Goal: Communication & Community: Answer question/provide support

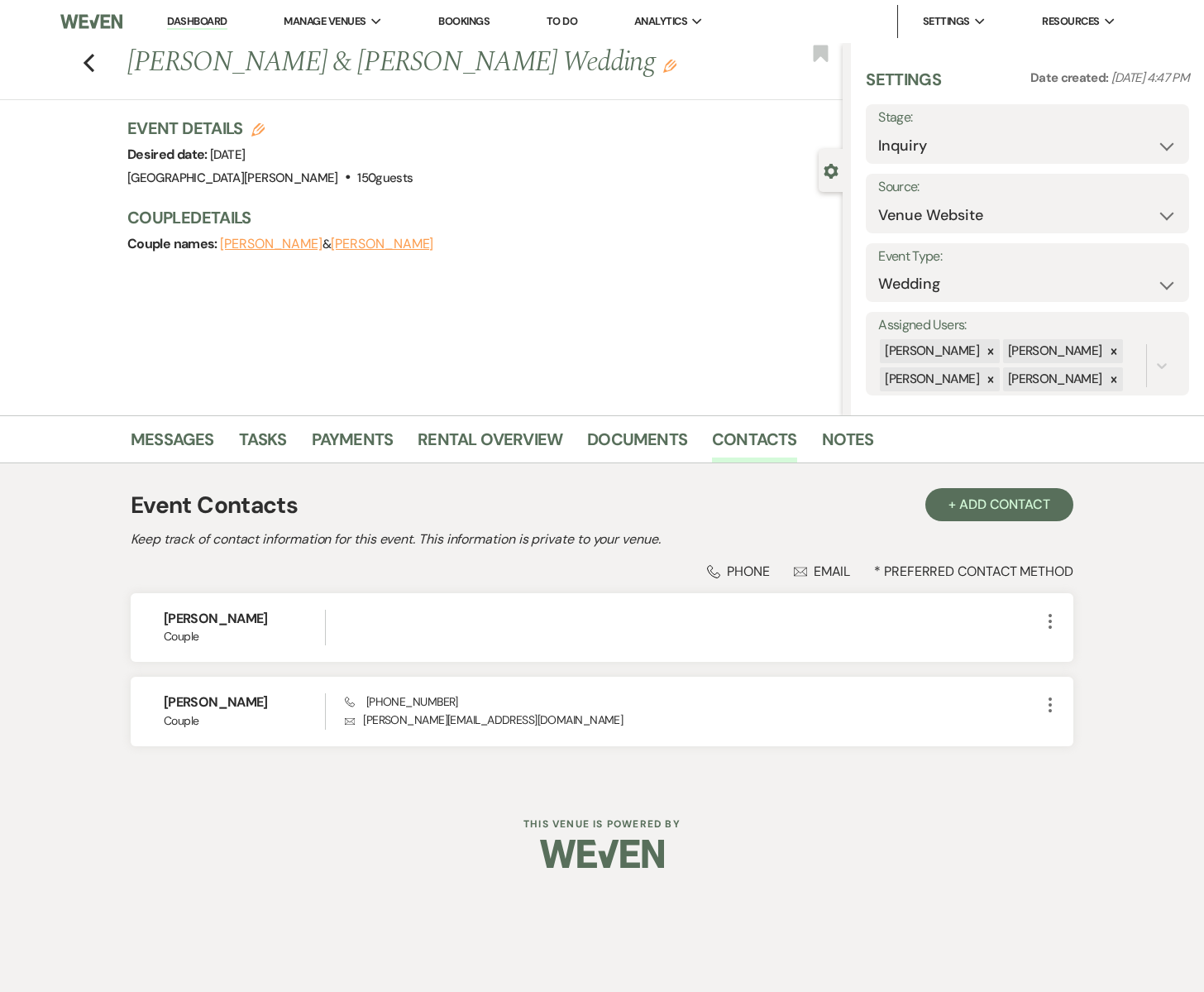
select select "5"
click at [92, 48] on div "Previous [PERSON_NAME] & [PERSON_NAME] Wedding Edit Bookmark" at bounding box center [417, 72] width 851 height 57
click at [1107, 382] on icon at bounding box center [1113, 380] width 12 height 12
click at [984, 410] on icon at bounding box center [990, 406] width 12 height 12
drag, startPoint x: 1165, startPoint y: 352, endPoint x: 1006, endPoint y: 355, distance: 159.0
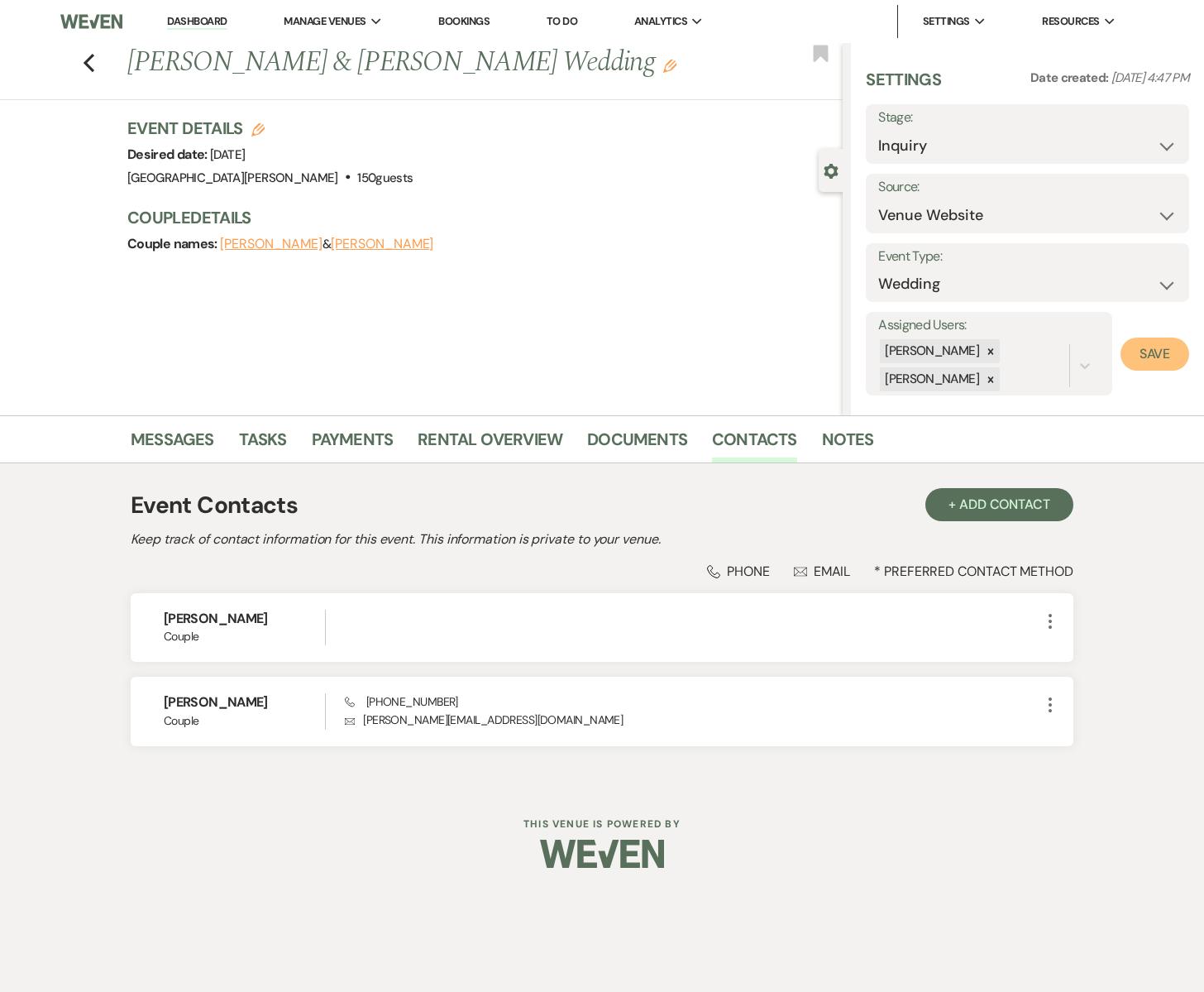
click at [1165, 352] on button "Save" at bounding box center [1154, 354] width 69 height 33
click at [86, 68] on icon "Previous" at bounding box center [88, 63] width 12 height 20
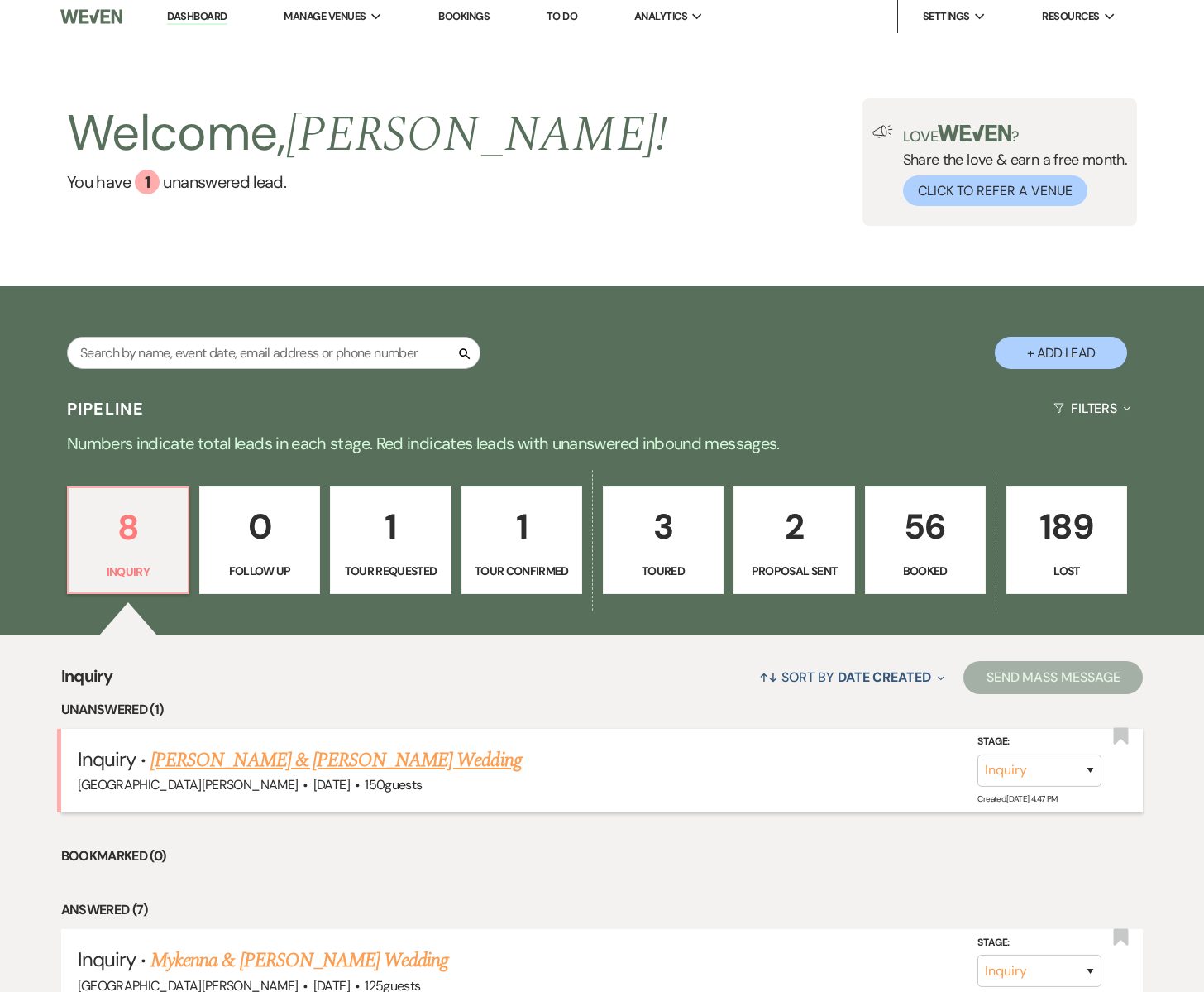
scroll to position [12, 0]
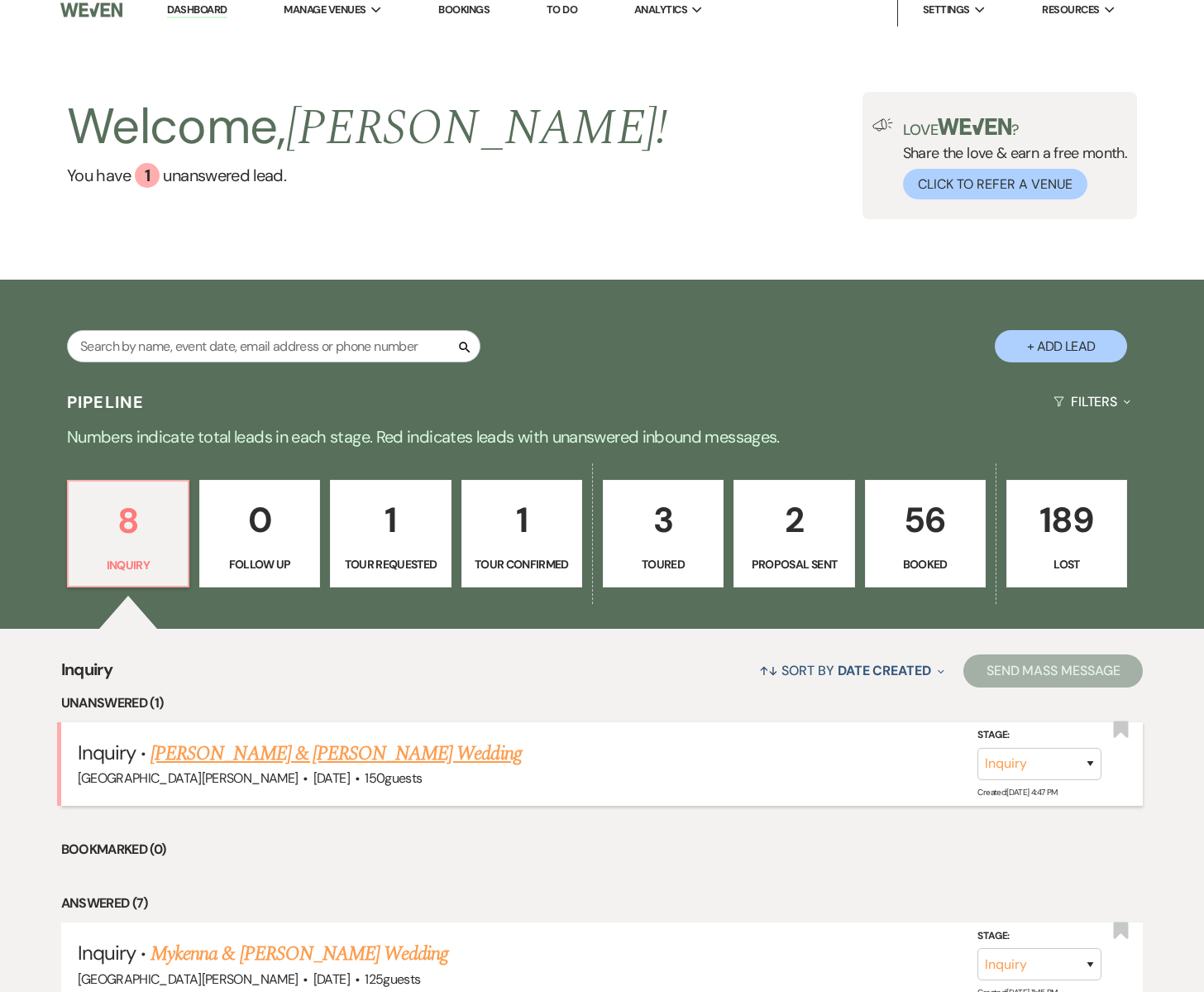
click at [216, 751] on link "[PERSON_NAME] & [PERSON_NAME] Wedding" at bounding box center [335, 753] width 370 height 29
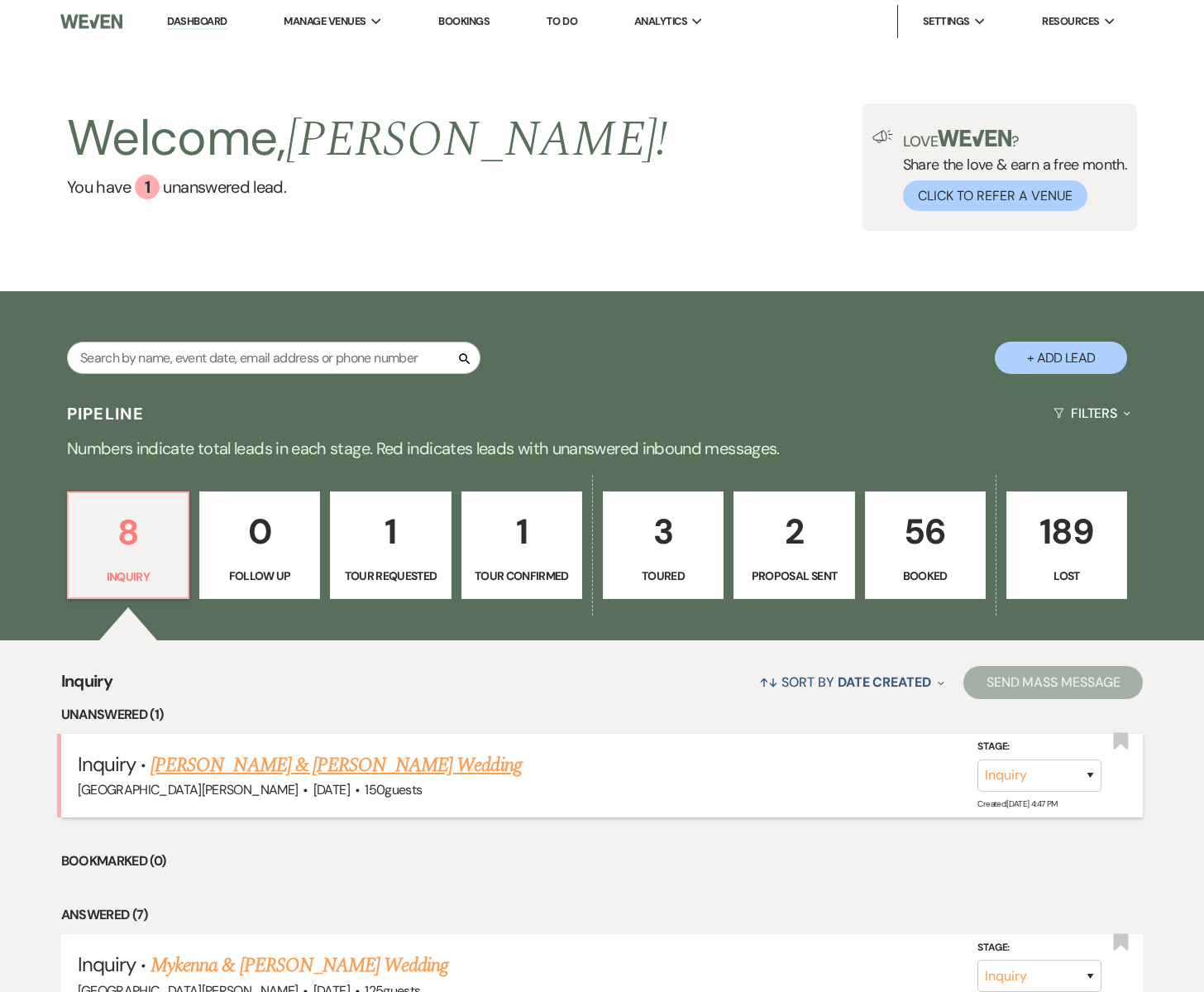
select select "5"
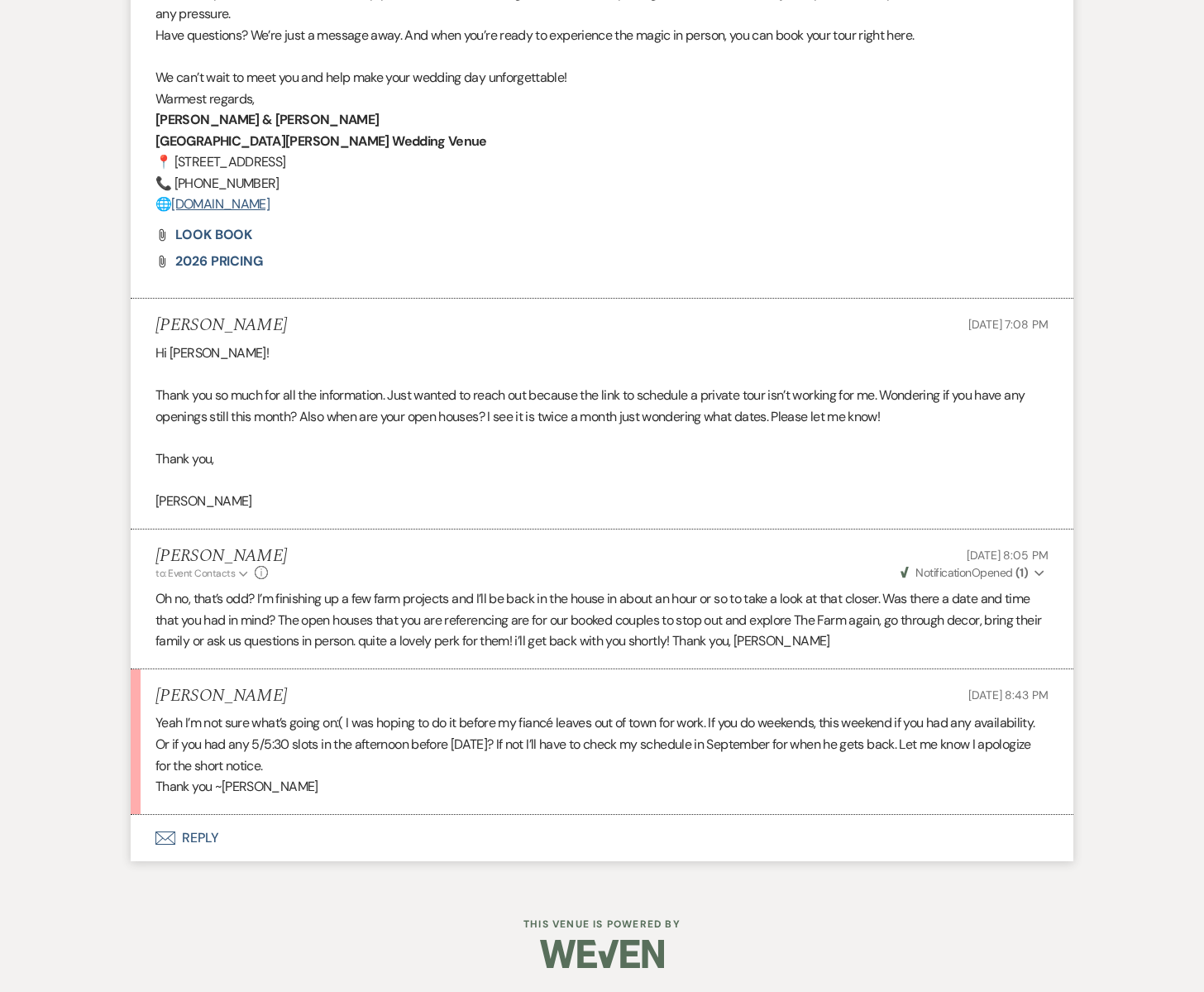
scroll to position [2159, 0]
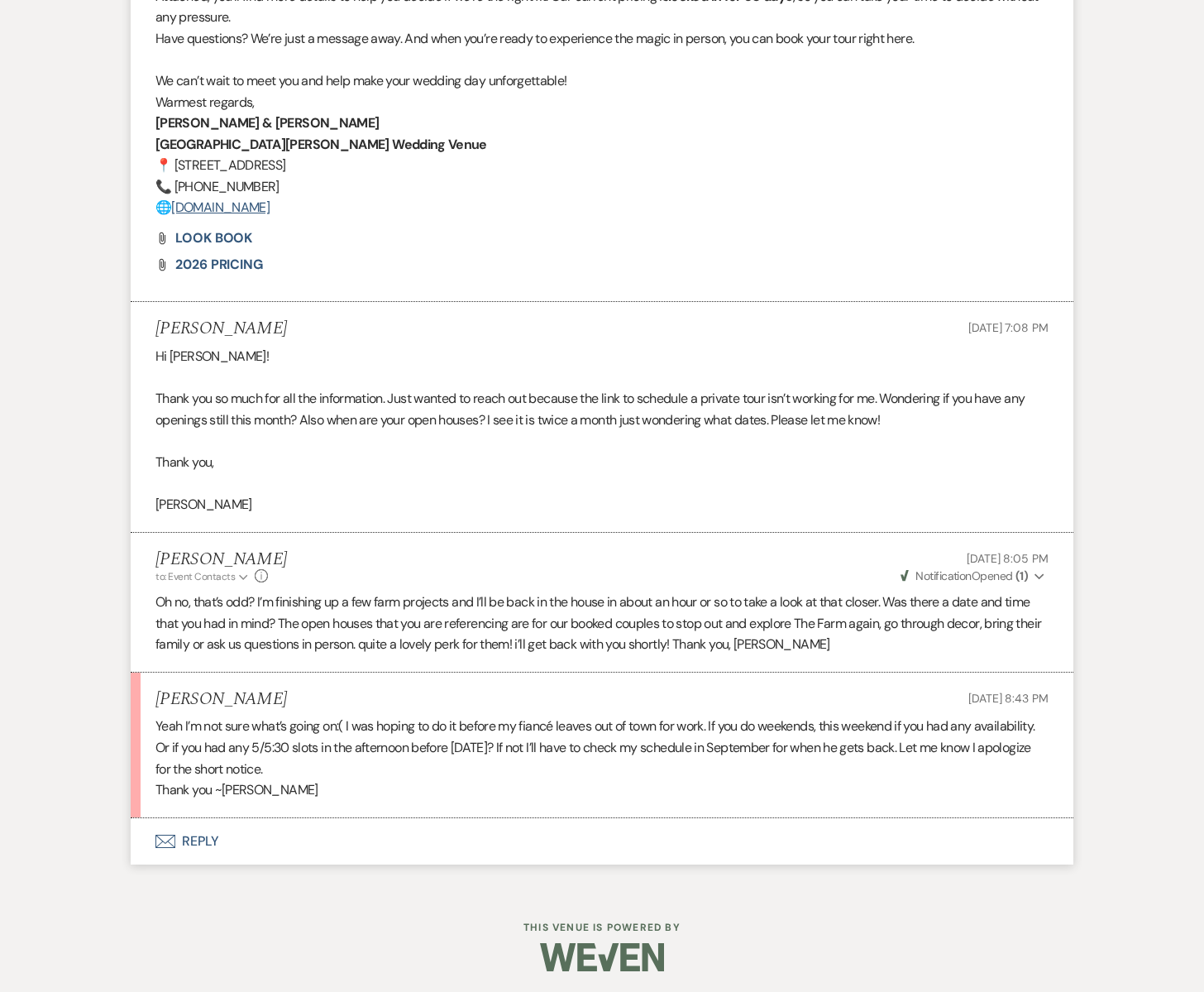
click at [170, 843] on use "button" at bounding box center [165, 841] width 20 height 13
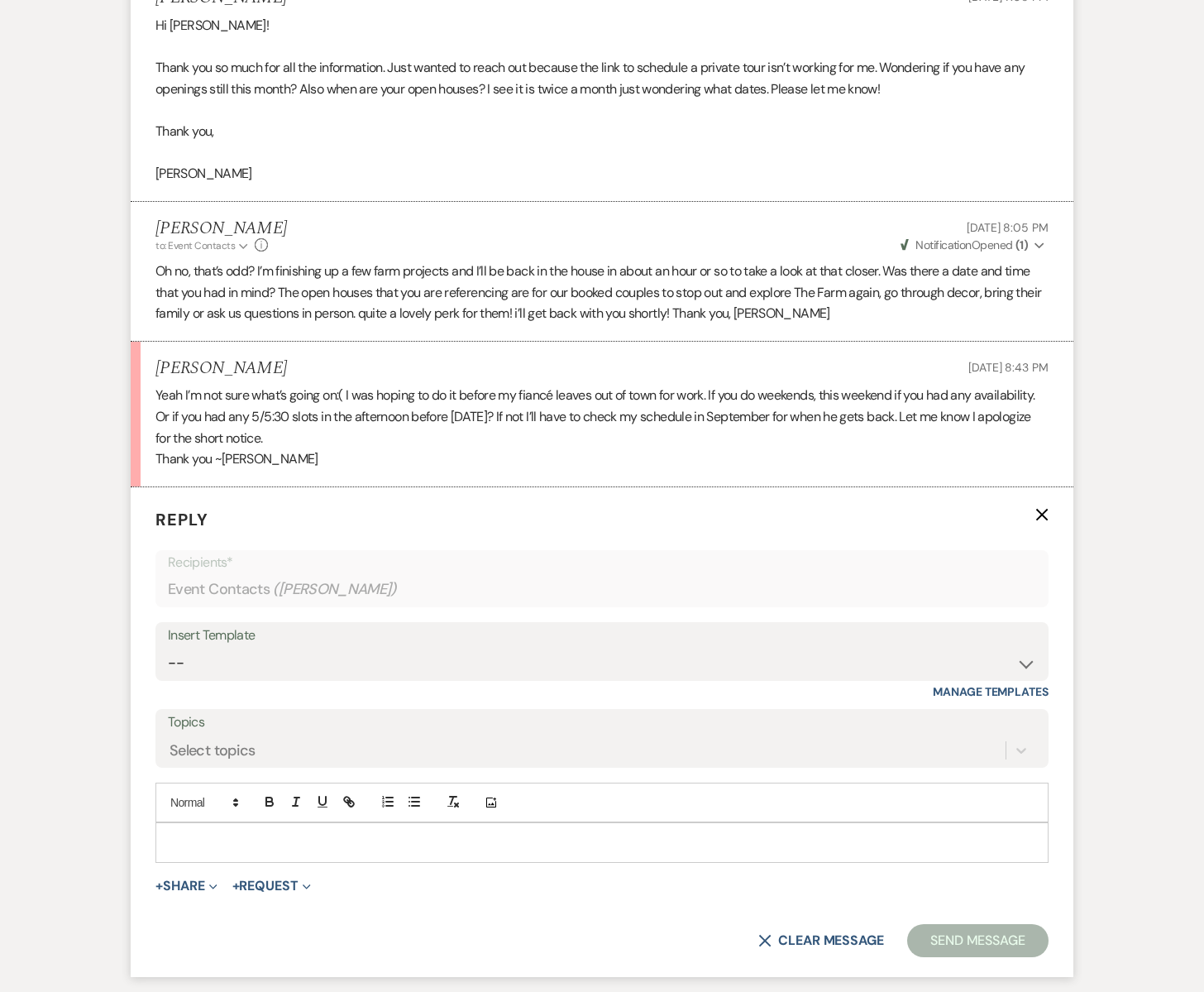
scroll to position [2492, 0]
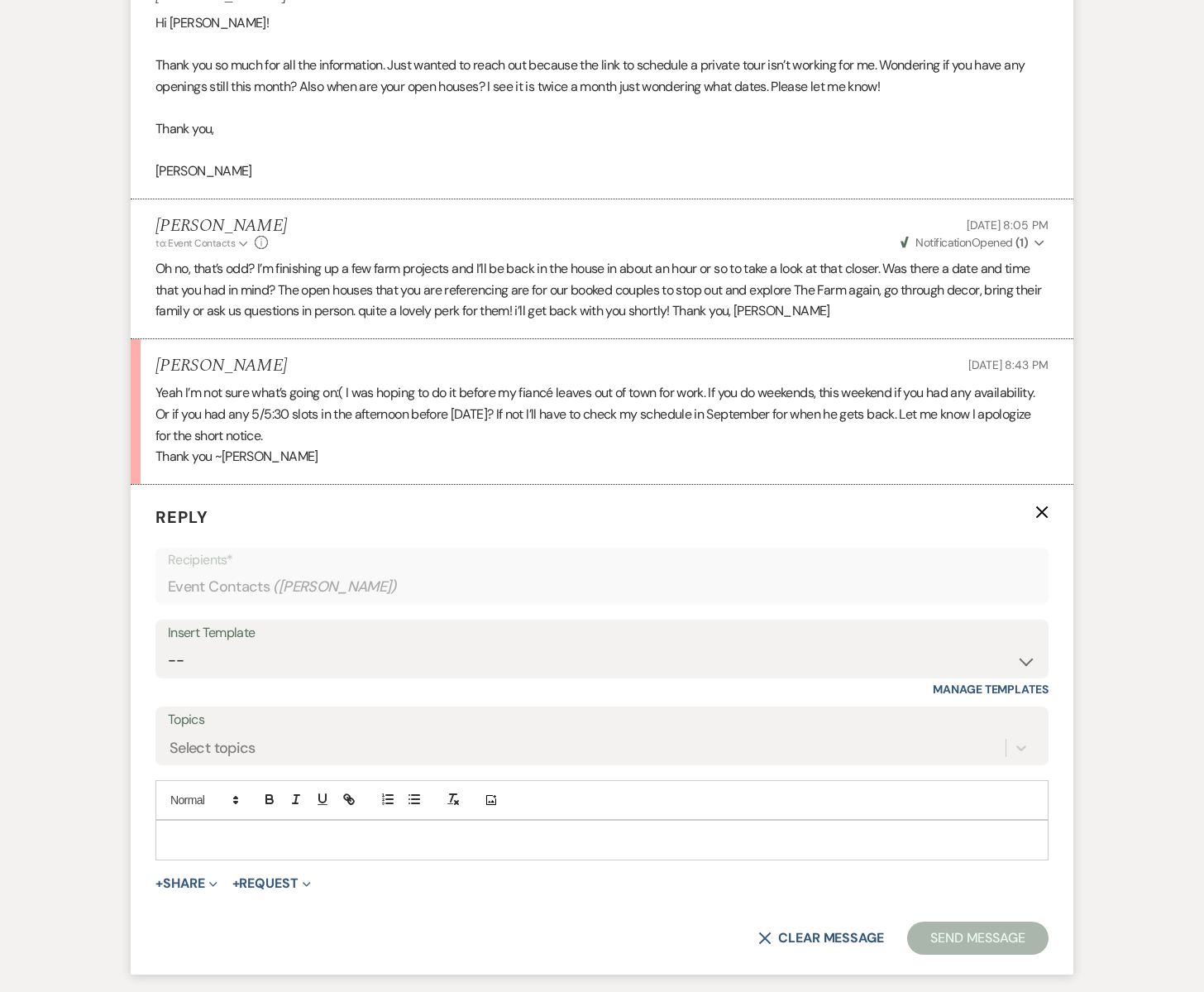
click at [184, 843] on p at bounding box center [602, 839] width 867 height 18
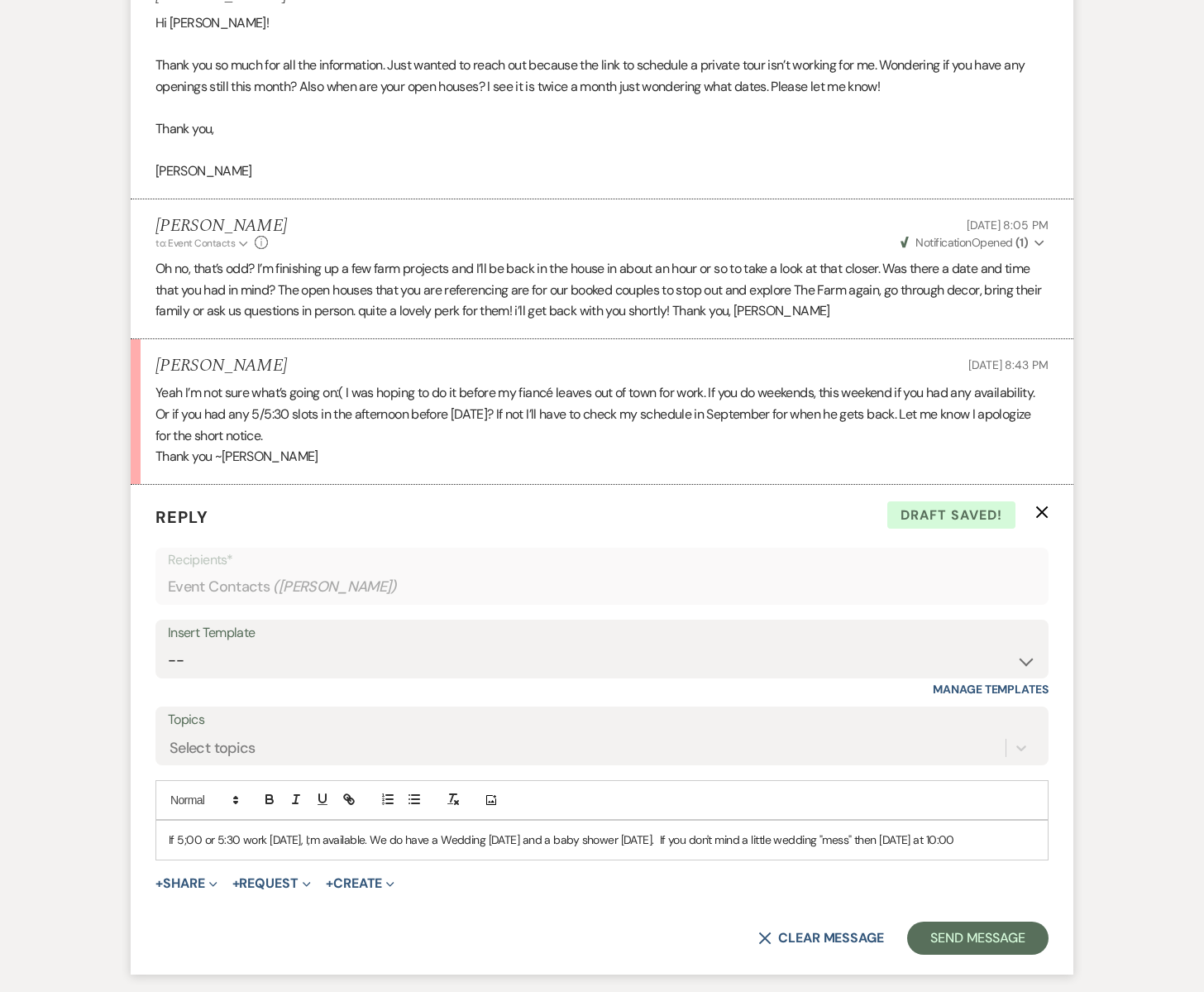
click at [840, 841] on p "If 5;00 or 5:30 work this Friday, I;m available. We do have a Wedding on Saturd…" at bounding box center [602, 839] width 867 height 18
click at [916, 840] on p "If 5;00 or 5:30 work this Friday, I;m available. We do have a Wedding on Saturd…" at bounding box center [602, 839] width 867 height 18
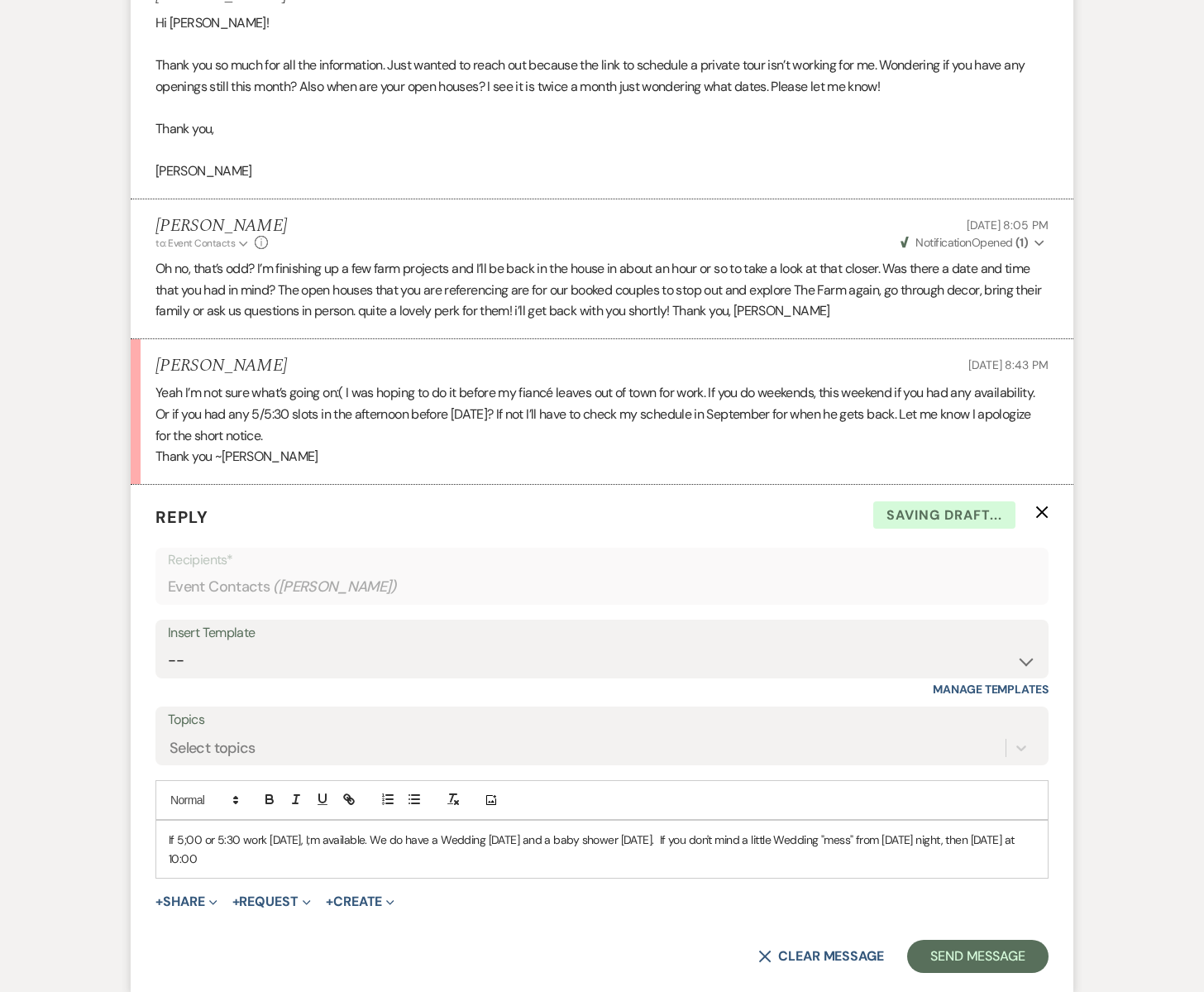
click at [285, 862] on p "If 5;00 or 5:30 work this Friday, I;m available. We do have a Wedding on Saturd…" at bounding box center [602, 849] width 867 height 37
click at [326, 842] on p "If 5;00 or 5:30 work this Friday, I;m available. We do have a Wedding on Saturd…" at bounding box center [602, 849] width 867 height 37
click at [384, 838] on p "If 5;00 or 5:30 work this Friday, I'm available. We do have a Wedding on Saturd…" at bounding box center [602, 849] width 867 height 37
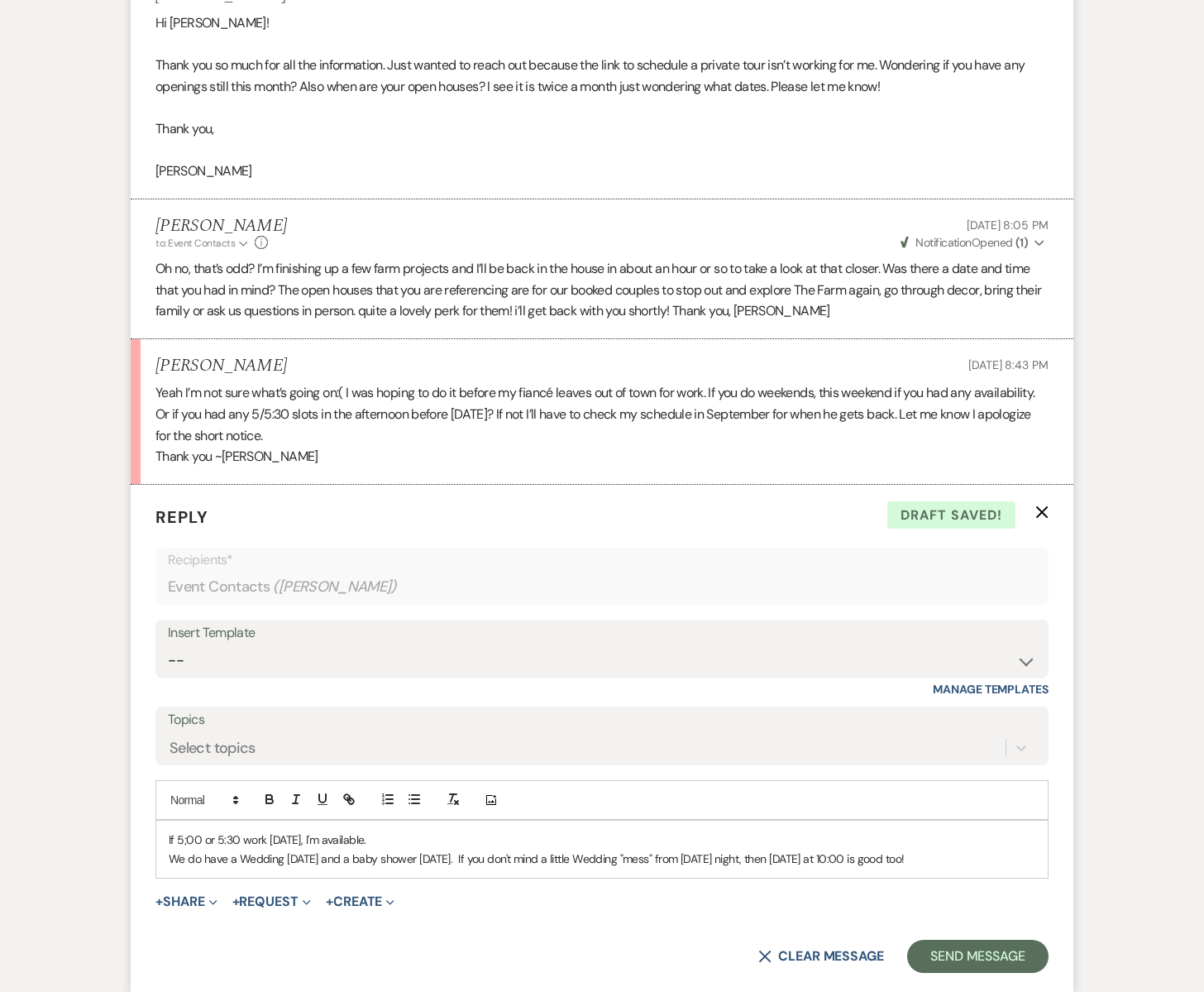
click at [494, 856] on p "We do have a Wedding on Saturday and a baby shower on Sunday. If you don't mind…" at bounding box center [602, 859] width 867 height 18
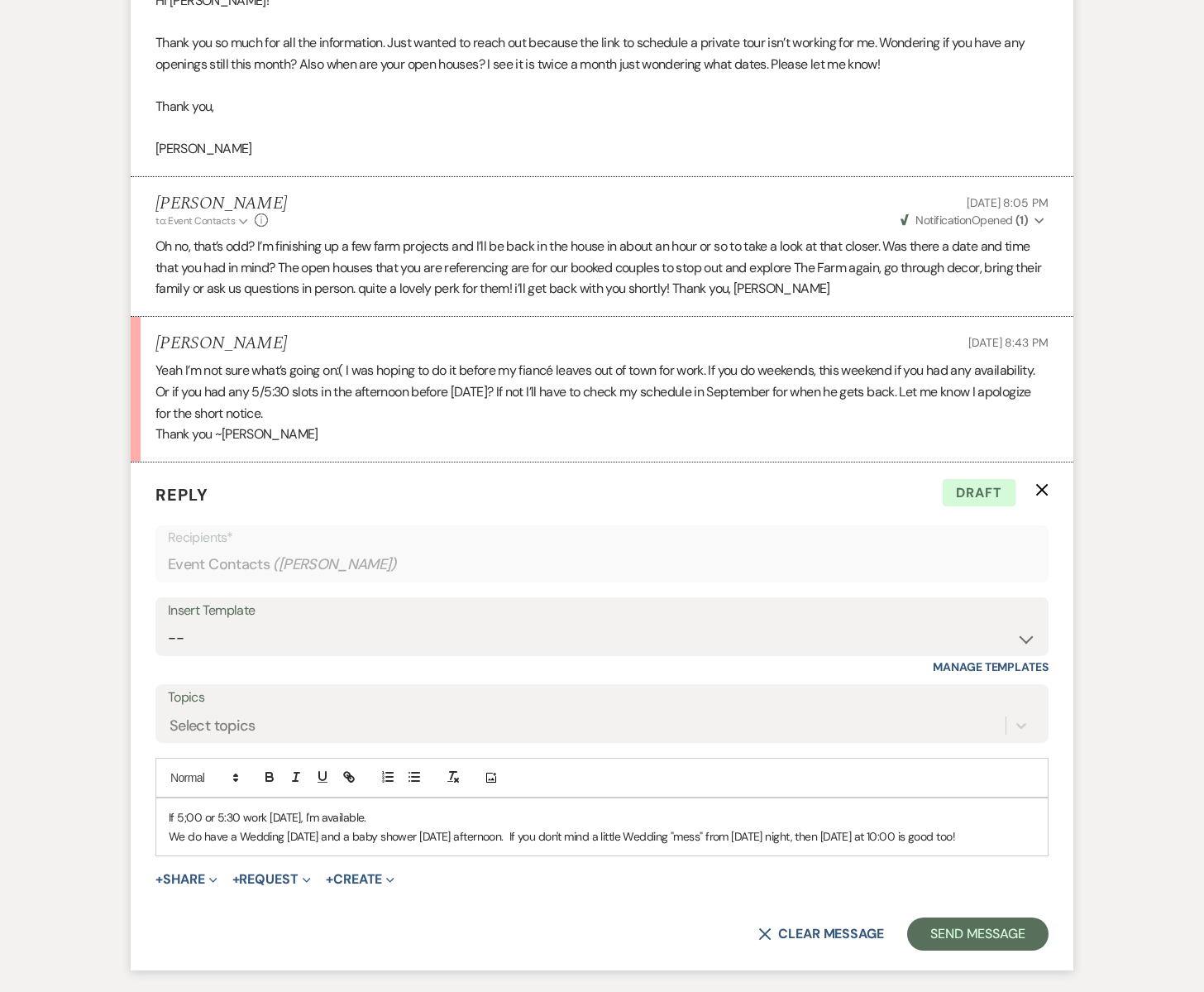
scroll to position [2518, 0]
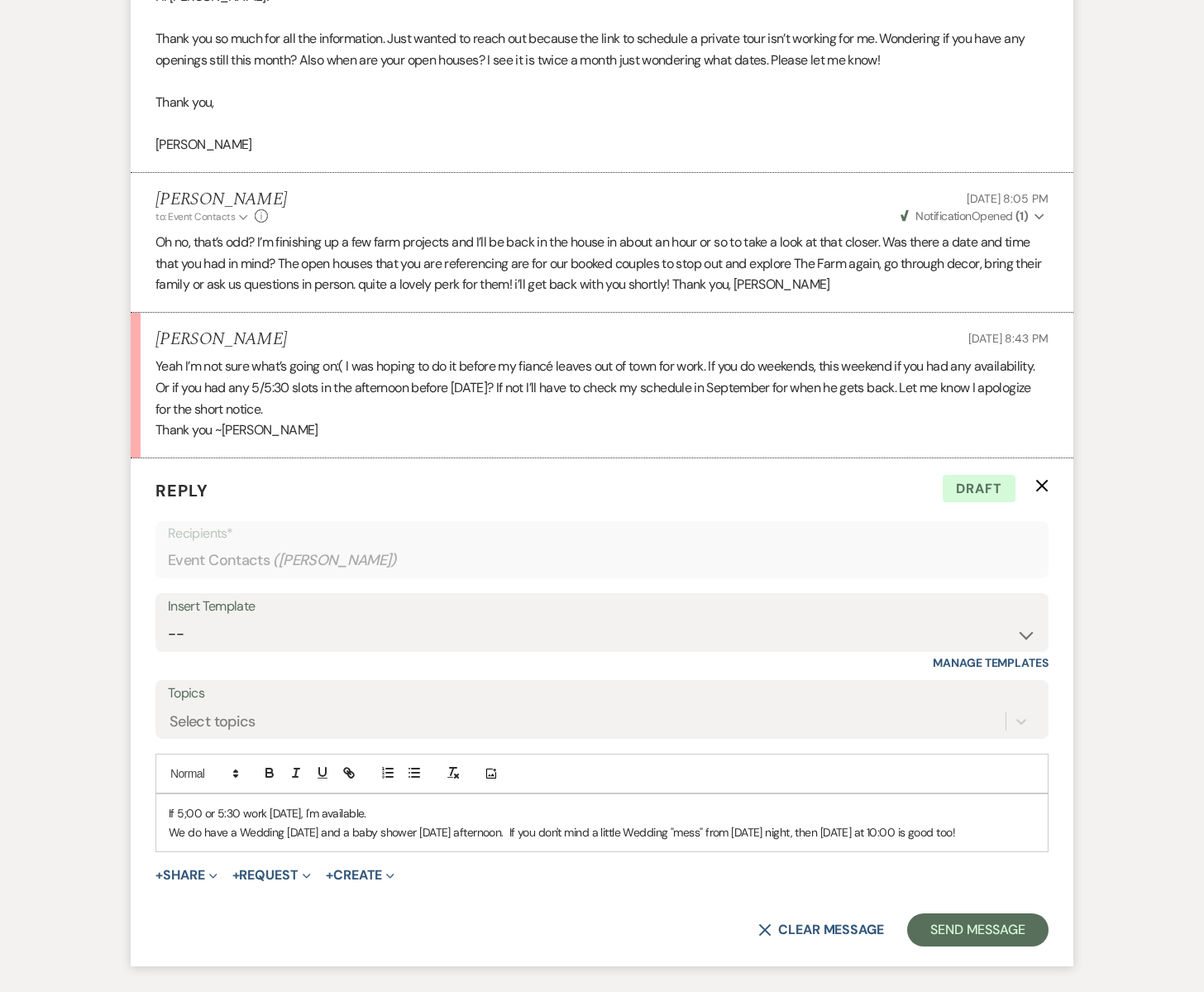
click at [1024, 829] on p "We do have a Wedding on Saturday and a baby shower on Sunday afternoon. If you …" at bounding box center [602, 832] width 867 height 18
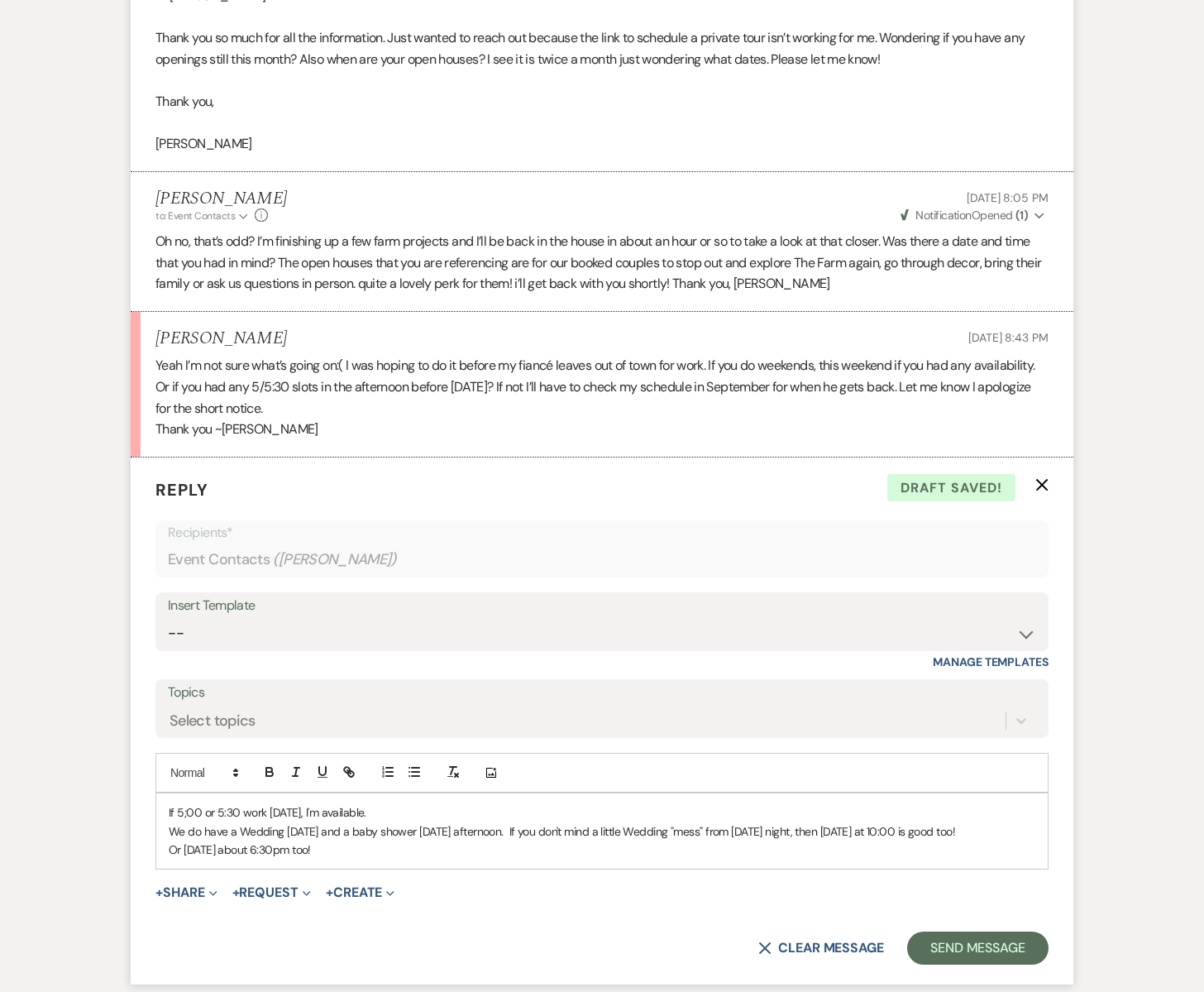
click at [168, 810] on div "If 5;00 or 5:30 work this Friday, I'm available. We do have a Wedding on Saturd…" at bounding box center [602, 831] width 892 height 75
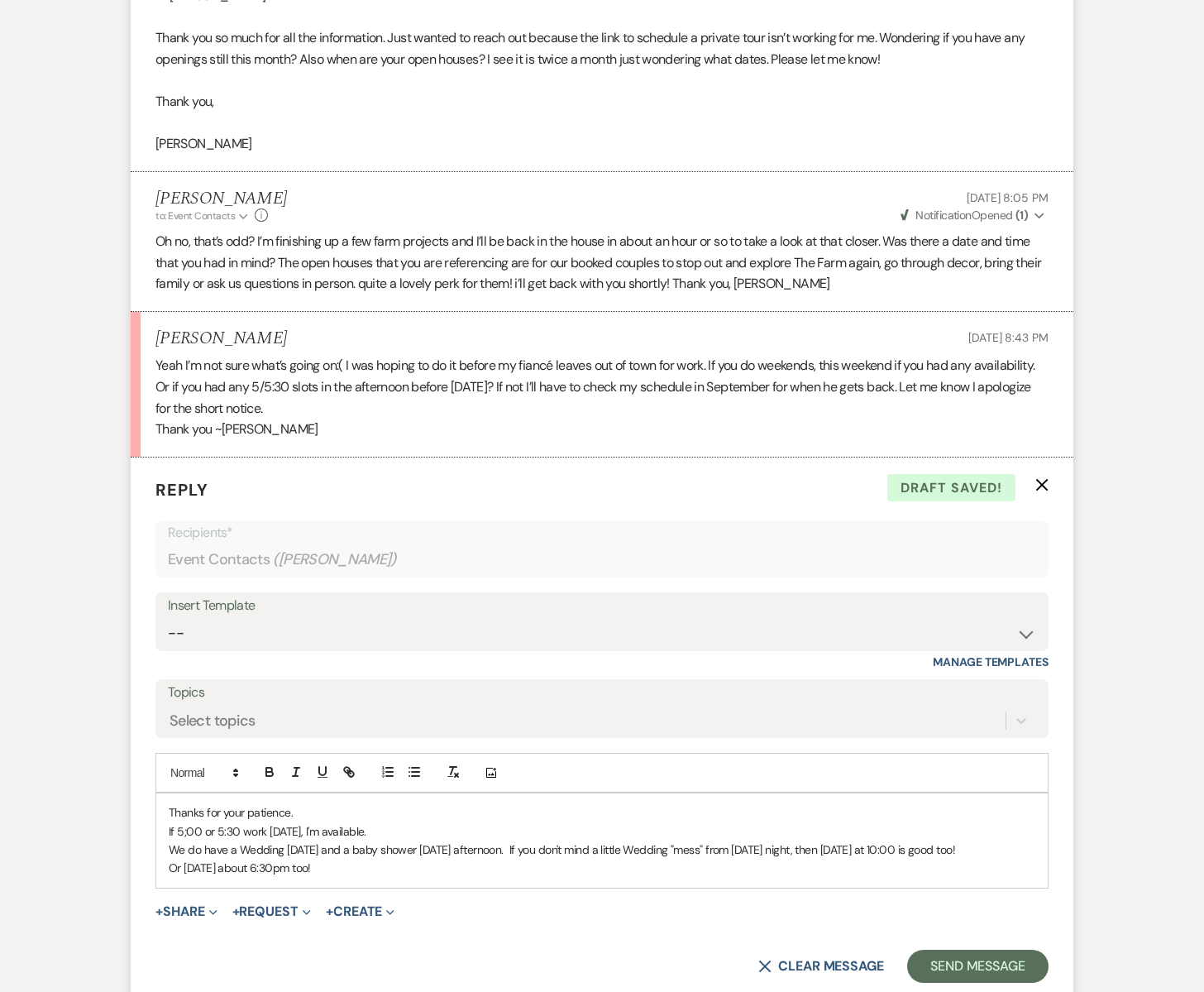
click at [336, 874] on p "Or Sunday about 6:30pm too!" at bounding box center [602, 868] width 867 height 18
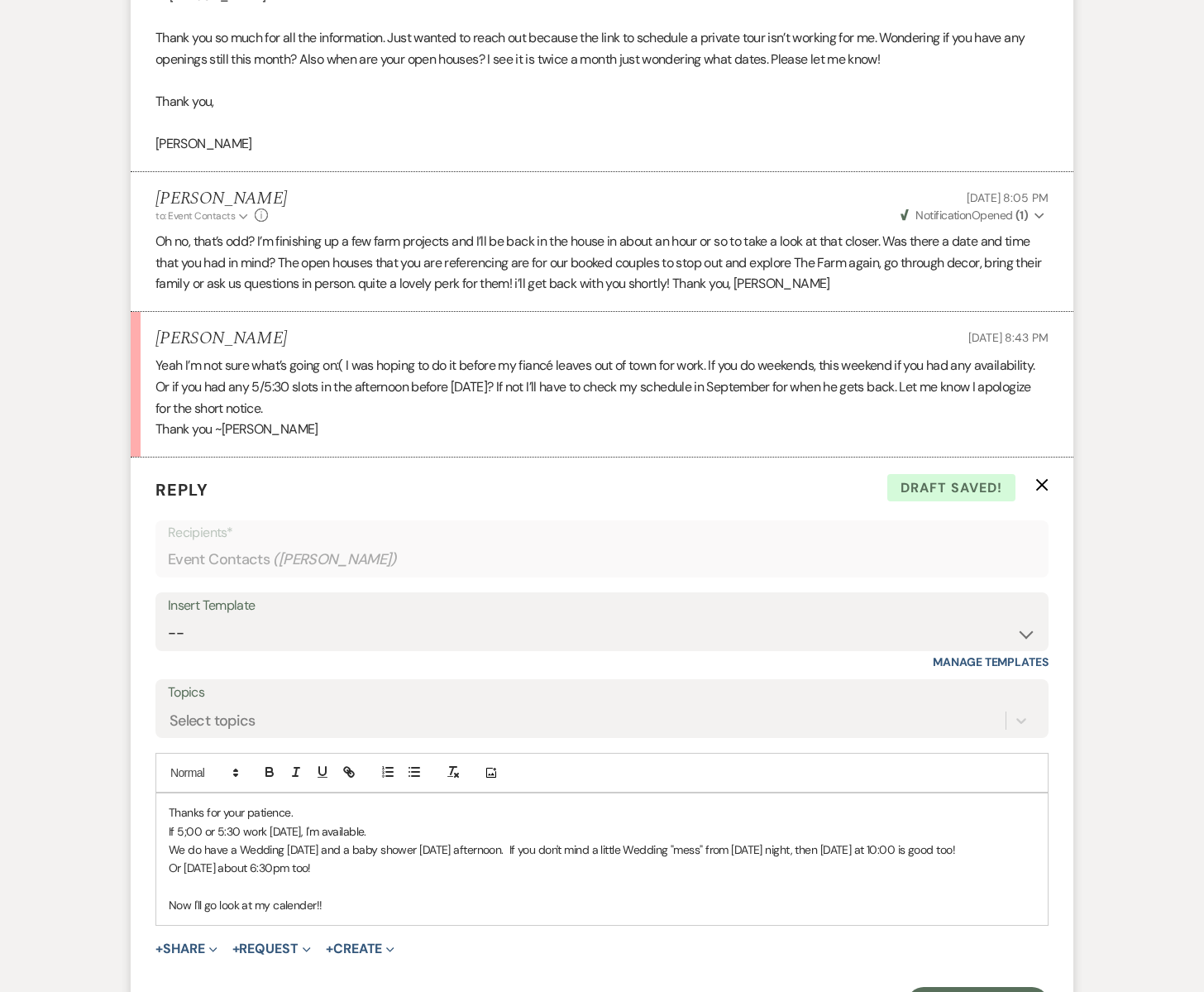
click at [307, 903] on p "Now I'll go look at my calender!!" at bounding box center [602, 905] width 867 height 18
click at [353, 871] on p "Or Sunday about 6:30pm too!" at bounding box center [602, 868] width 867 height 18
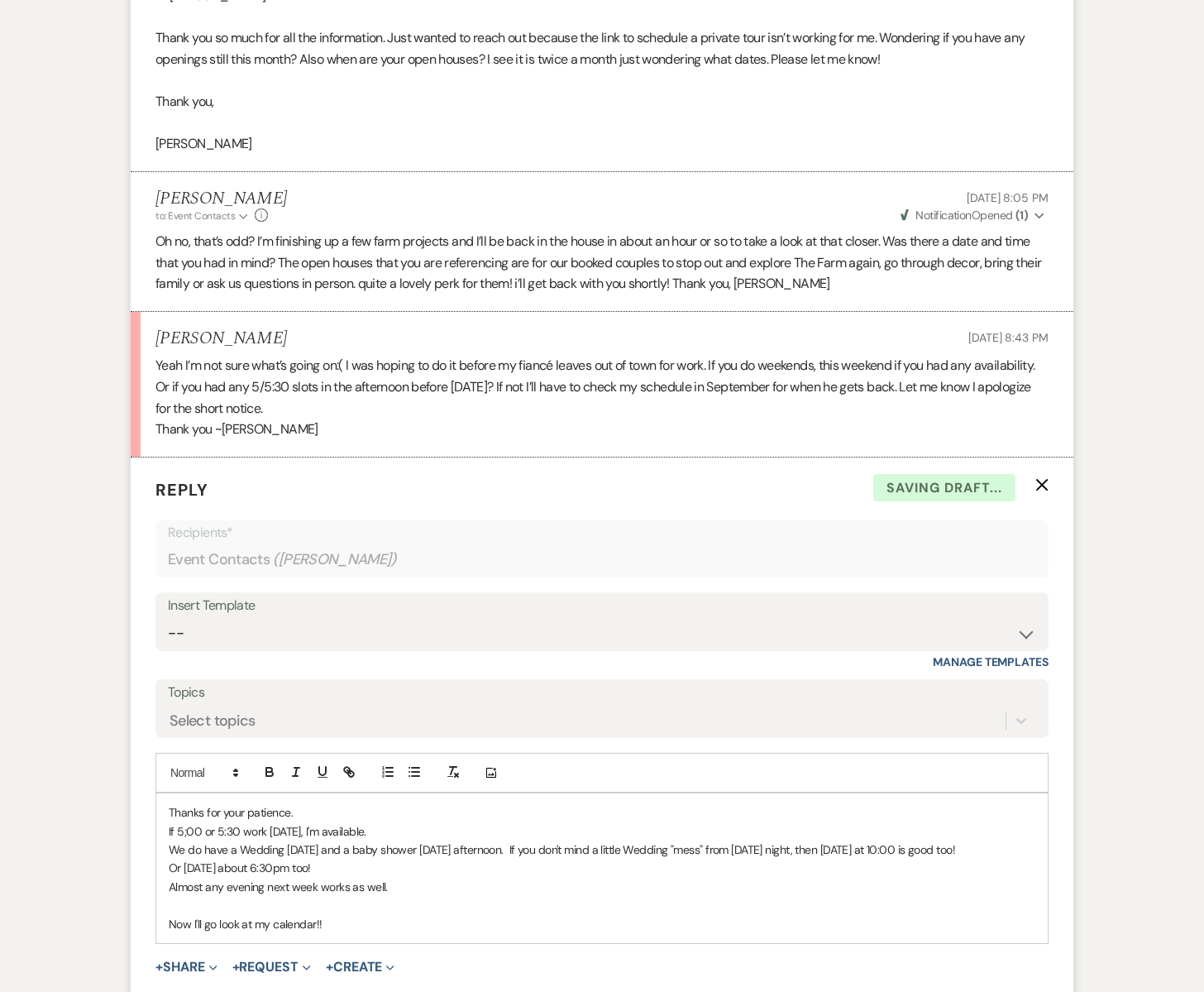
click at [342, 918] on p "Now I'll go look at my calendar!!" at bounding box center [602, 924] width 867 height 18
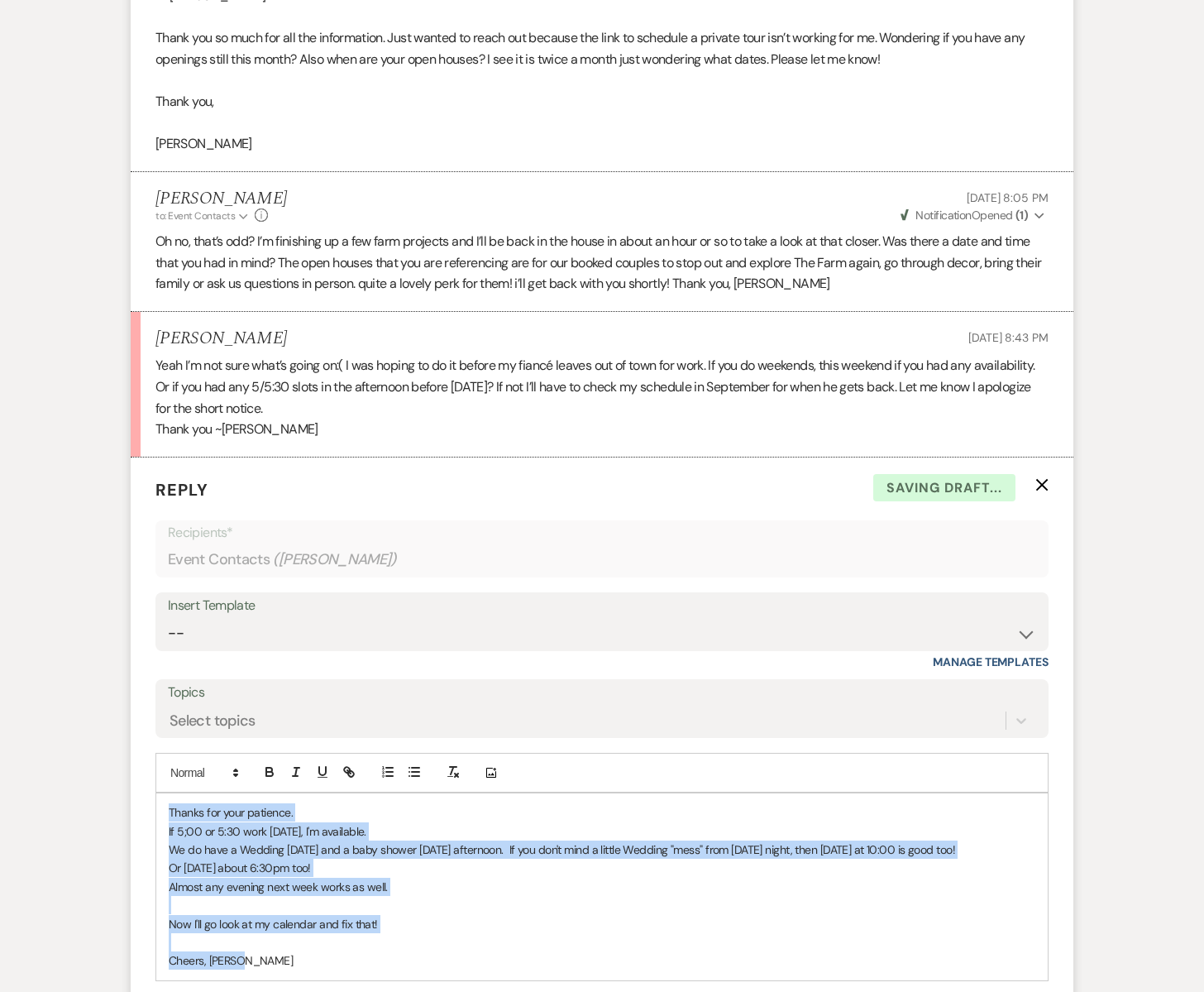
drag, startPoint x: 168, startPoint y: 810, endPoint x: 297, endPoint y: 977, distance: 211.0
click at [290, 976] on div "Thanks for your patience. If 5;00 or 5:30 work this Friday, I'm available. We d…" at bounding box center [602, 886] width 892 height 187
copy div "Thanks for your patience. If 5;00 or 5:30 work this Friday, I'm available. We d…"
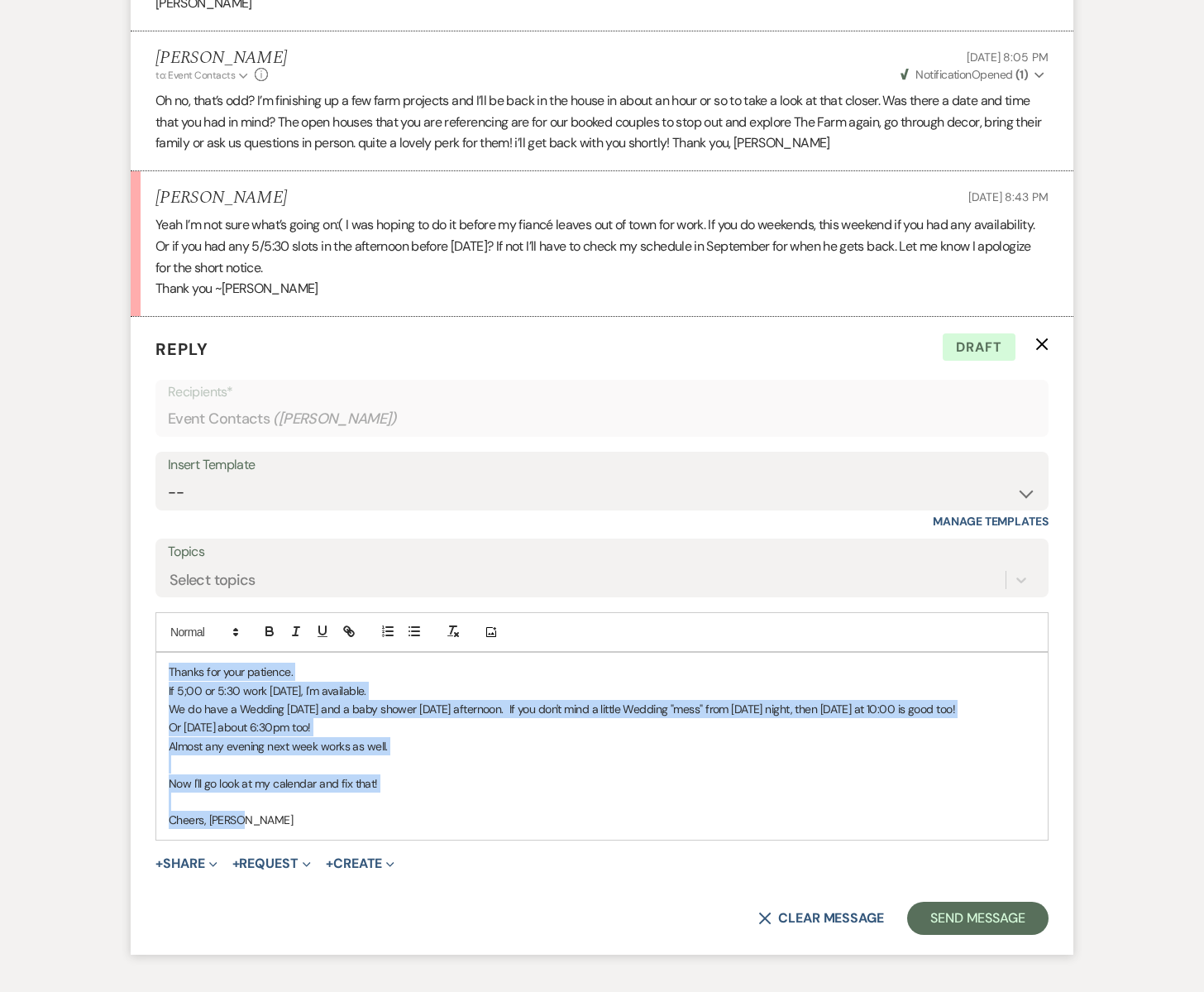
scroll to position [2657, 0]
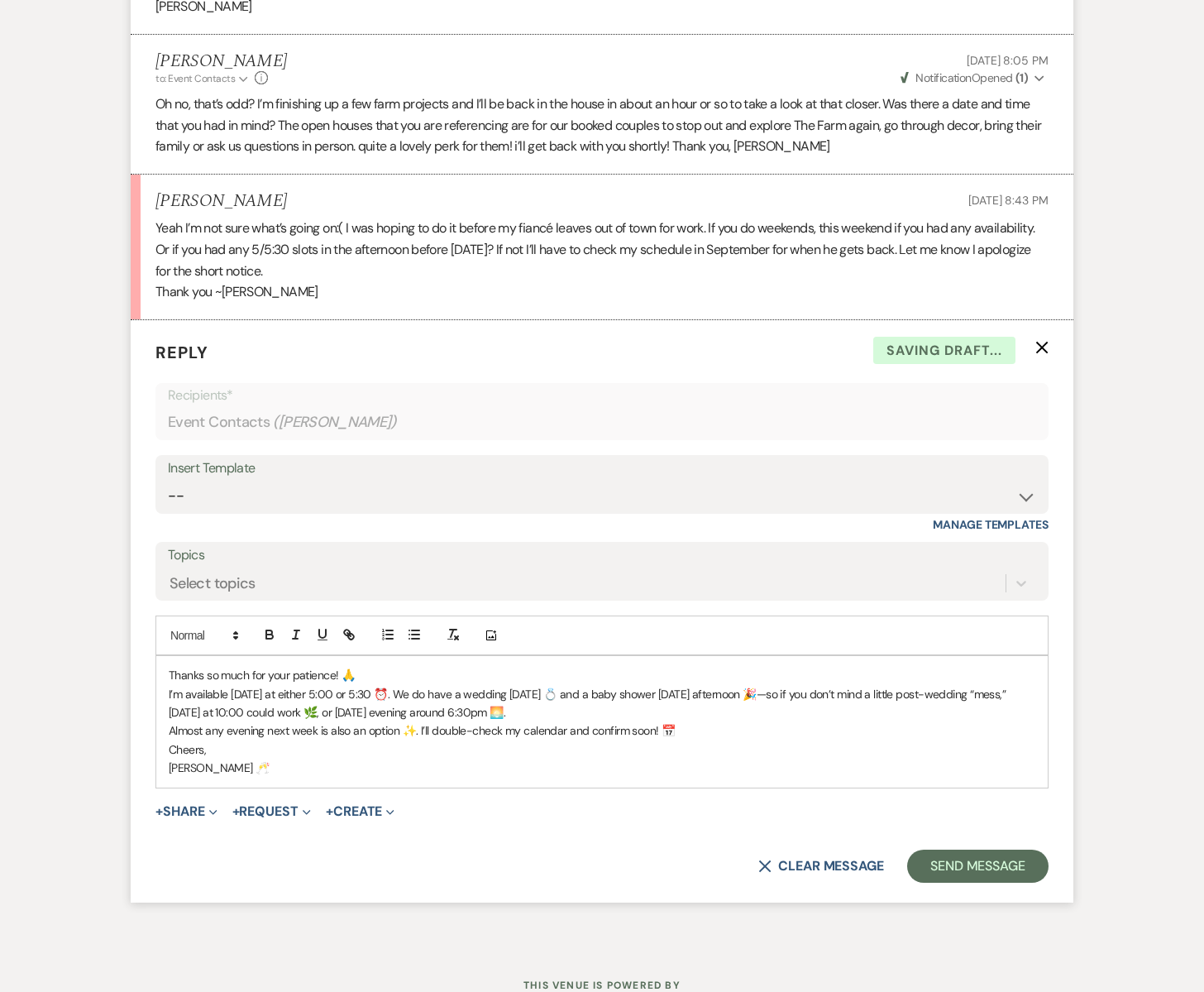
click at [353, 678] on p "Thanks so much for your patience! 🙏" at bounding box center [602, 675] width 867 height 18
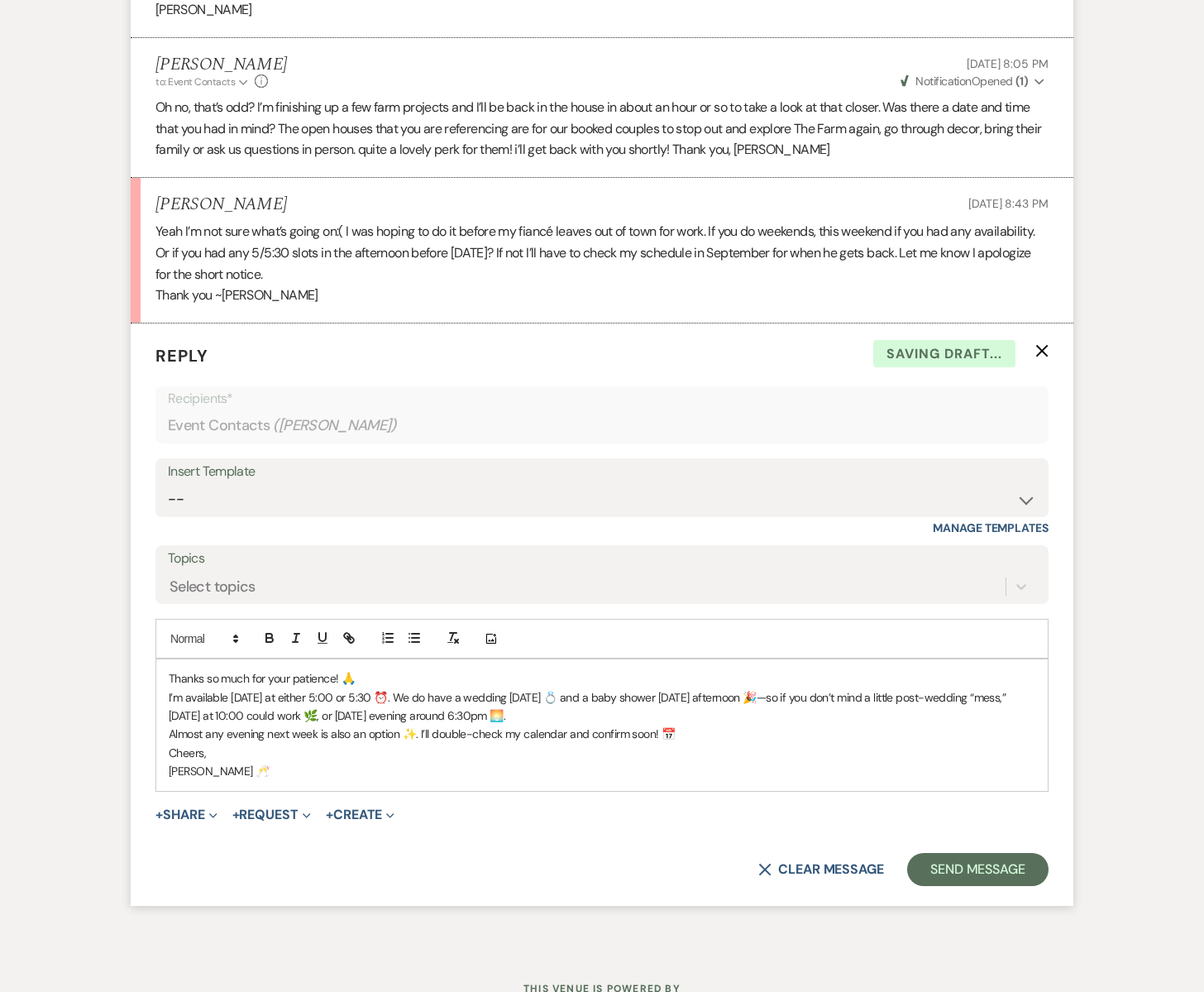
scroll to position [2652, 0]
click at [408, 699] on p "I’m available this Friday at either 5:00 or 5:30 ⏰. We do have a wedding on Sat…" at bounding box center [602, 707] width 867 height 37
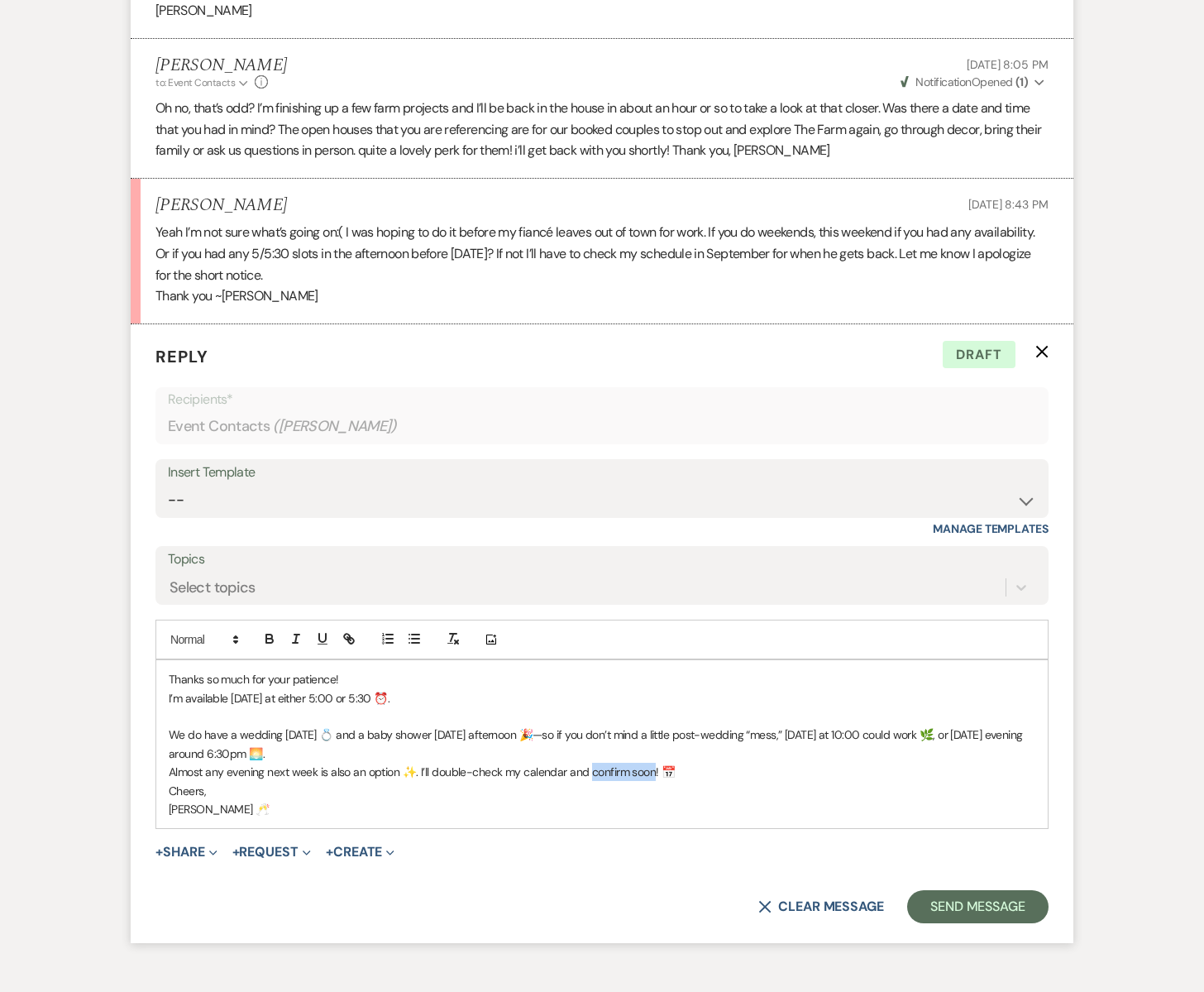
drag, startPoint x: 585, startPoint y: 771, endPoint x: 652, endPoint y: 770, distance: 67.0
click at [652, 770] on p "Almost any evening next week is also an option ✨. I’ll double-check my calendar…" at bounding box center [602, 771] width 867 height 18
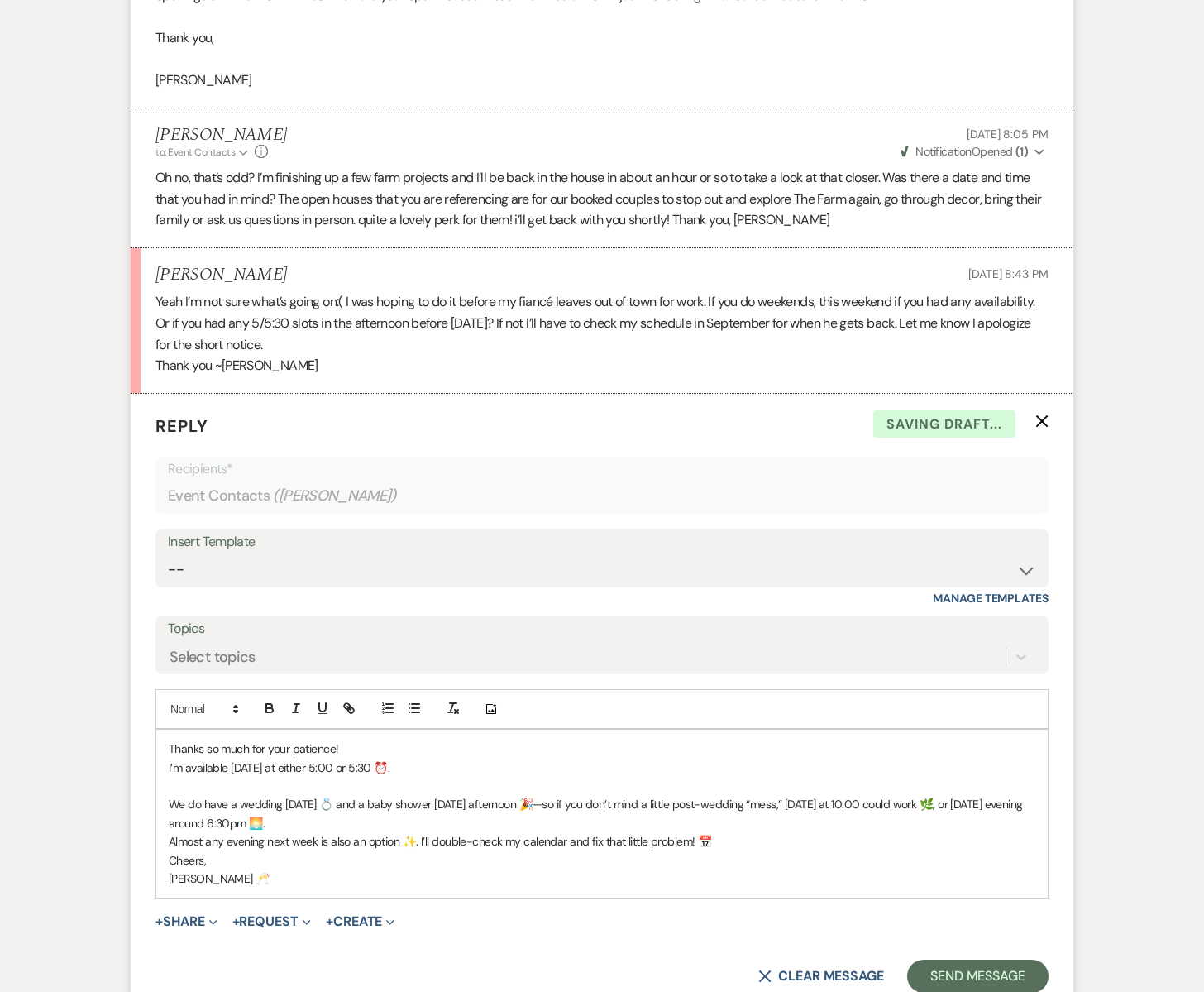
scroll to position [2581, 0]
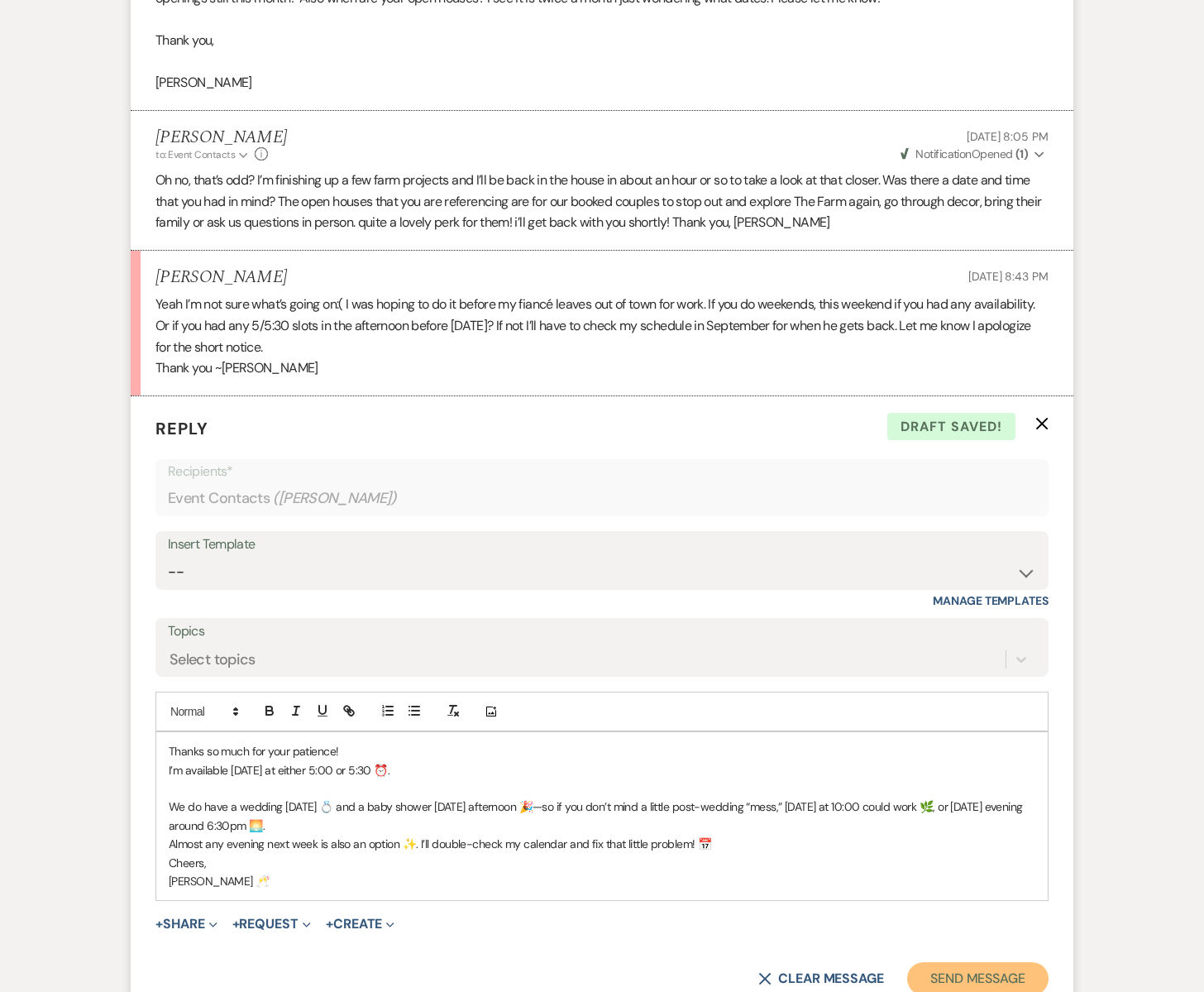
click at [987, 975] on button "Send Message" at bounding box center [978, 978] width 142 height 33
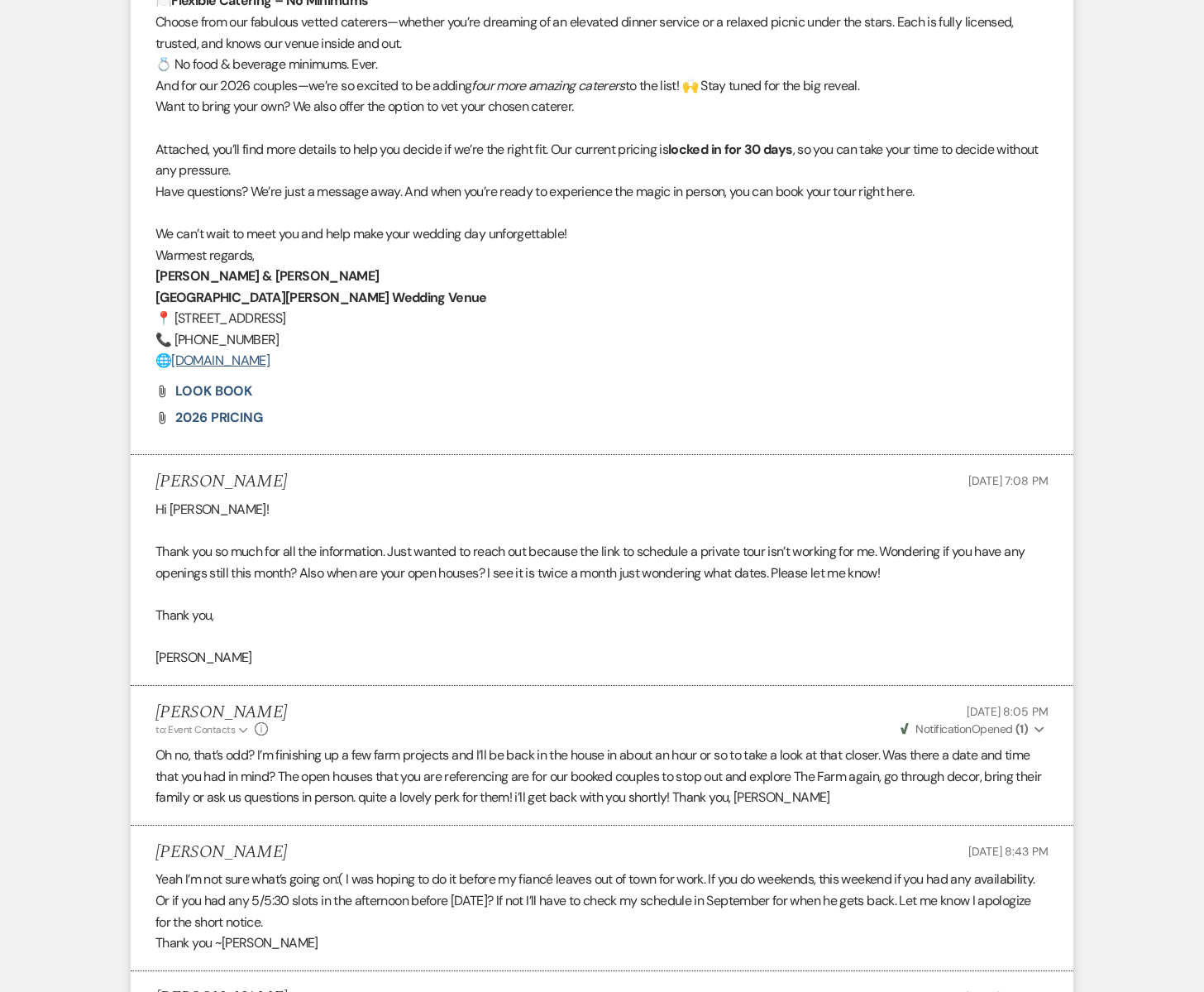
scroll to position [2408, 0]
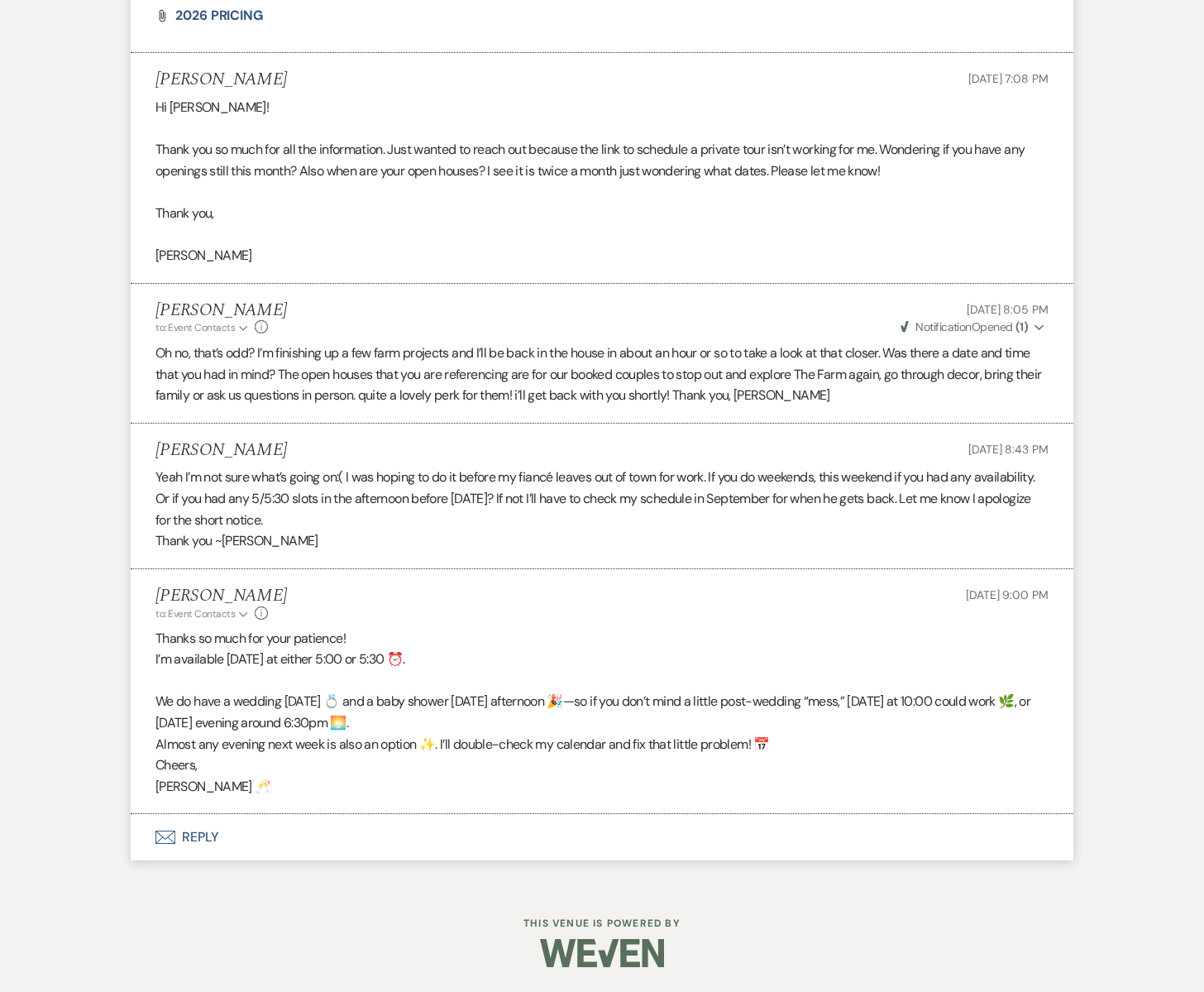
click at [178, 838] on button "Envelope Reply" at bounding box center [602, 837] width 943 height 46
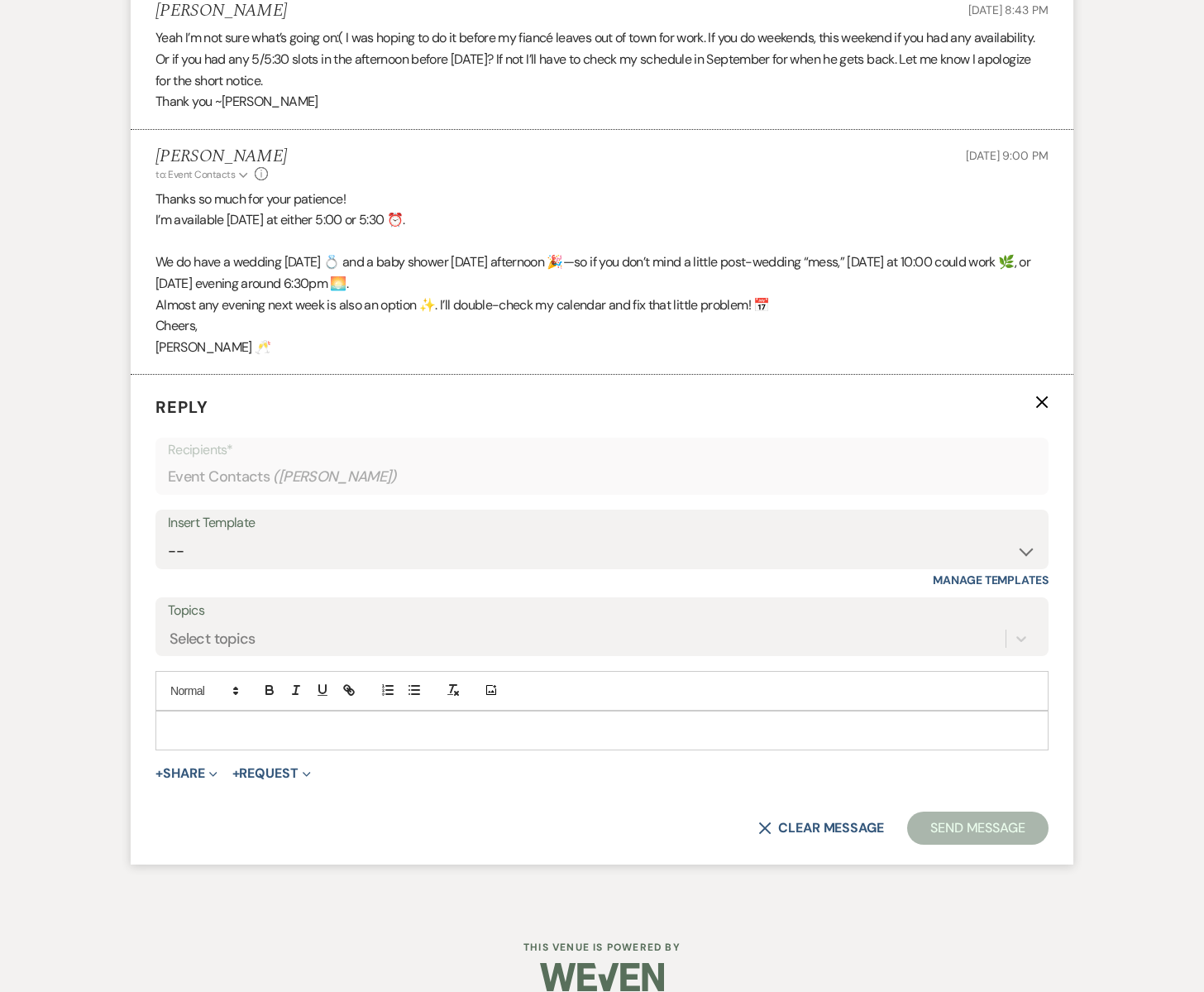
scroll to position [2870, 0]
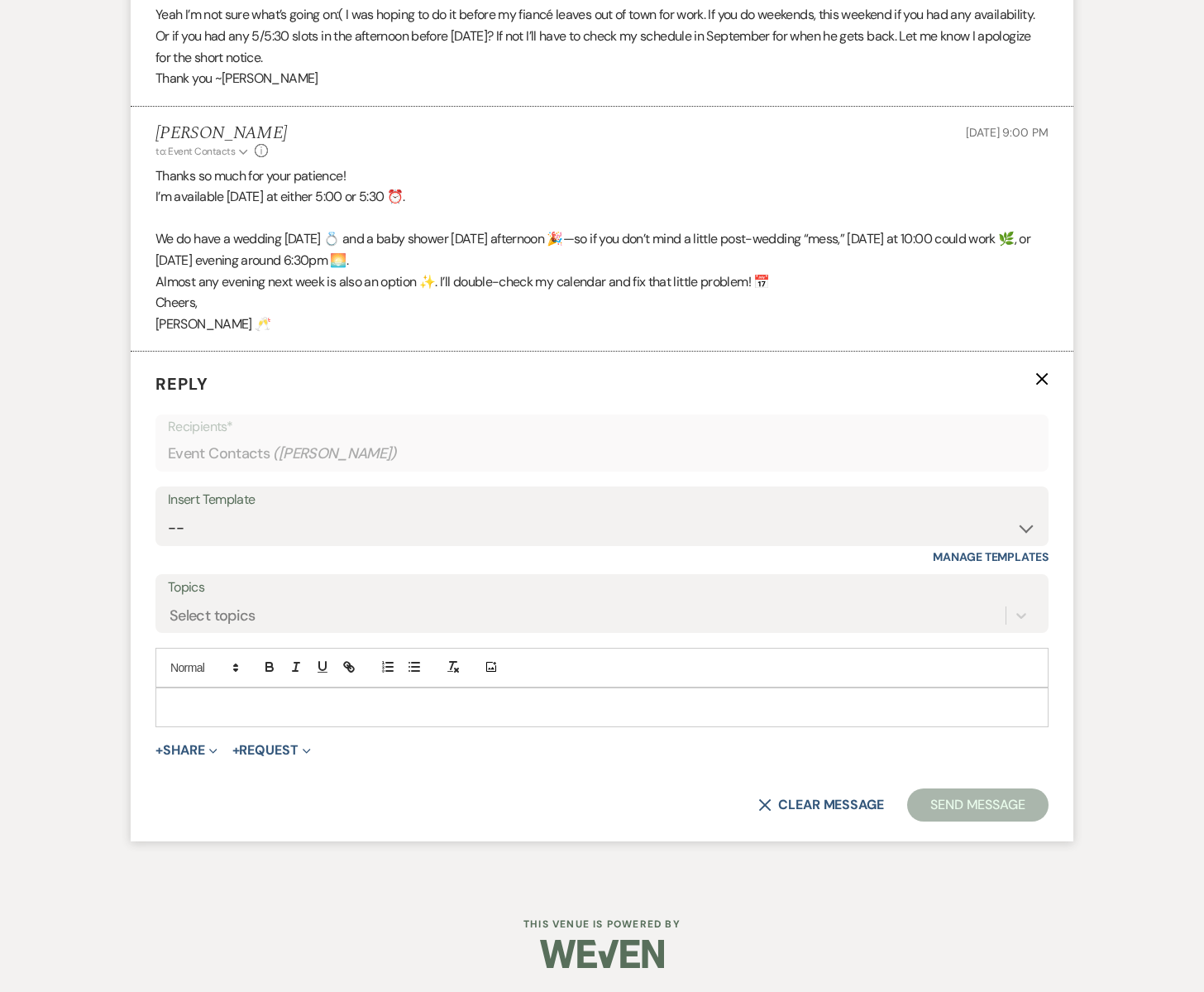
click at [206, 712] on p at bounding box center [602, 707] width 867 height 18
click at [188, 708] on p at bounding box center [602, 707] width 867 height 18
drag, startPoint x: 239, startPoint y: 706, endPoint x: 153, endPoint y: 704, distance: 86.0
click at [153, 704] on form "Reply X Saving draft... Recipients* Event Contacts ( Jessie Morrisette ) Insert…" at bounding box center [602, 596] width 943 height 490
click at [324, 669] on icon "button" at bounding box center [322, 666] width 6 height 8
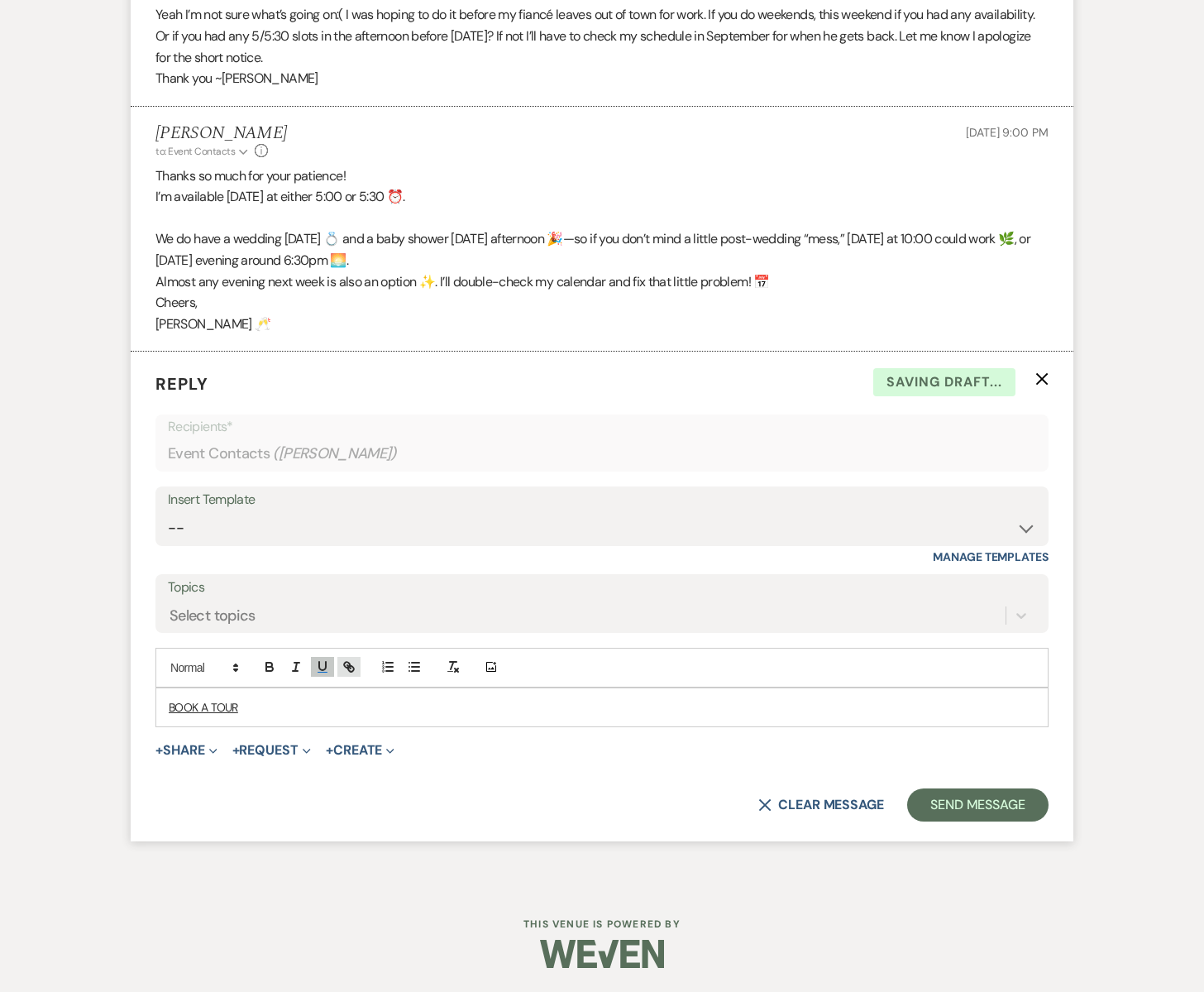
click at [348, 664] on icon "button" at bounding box center [349, 667] width 15 height 15
click at [157, 737] on input "BOOK A TOUR" at bounding box center [211, 739] width 141 height 21
drag, startPoint x: 145, startPoint y: 737, endPoint x: 304, endPoint y: 737, distance: 159.0
click at [304, 737] on div "BOOK A TOUR" at bounding box center [205, 739] width 246 height 32
paste input "https://calendly.com/southglenfarm/venue-tour?month=2025-08"
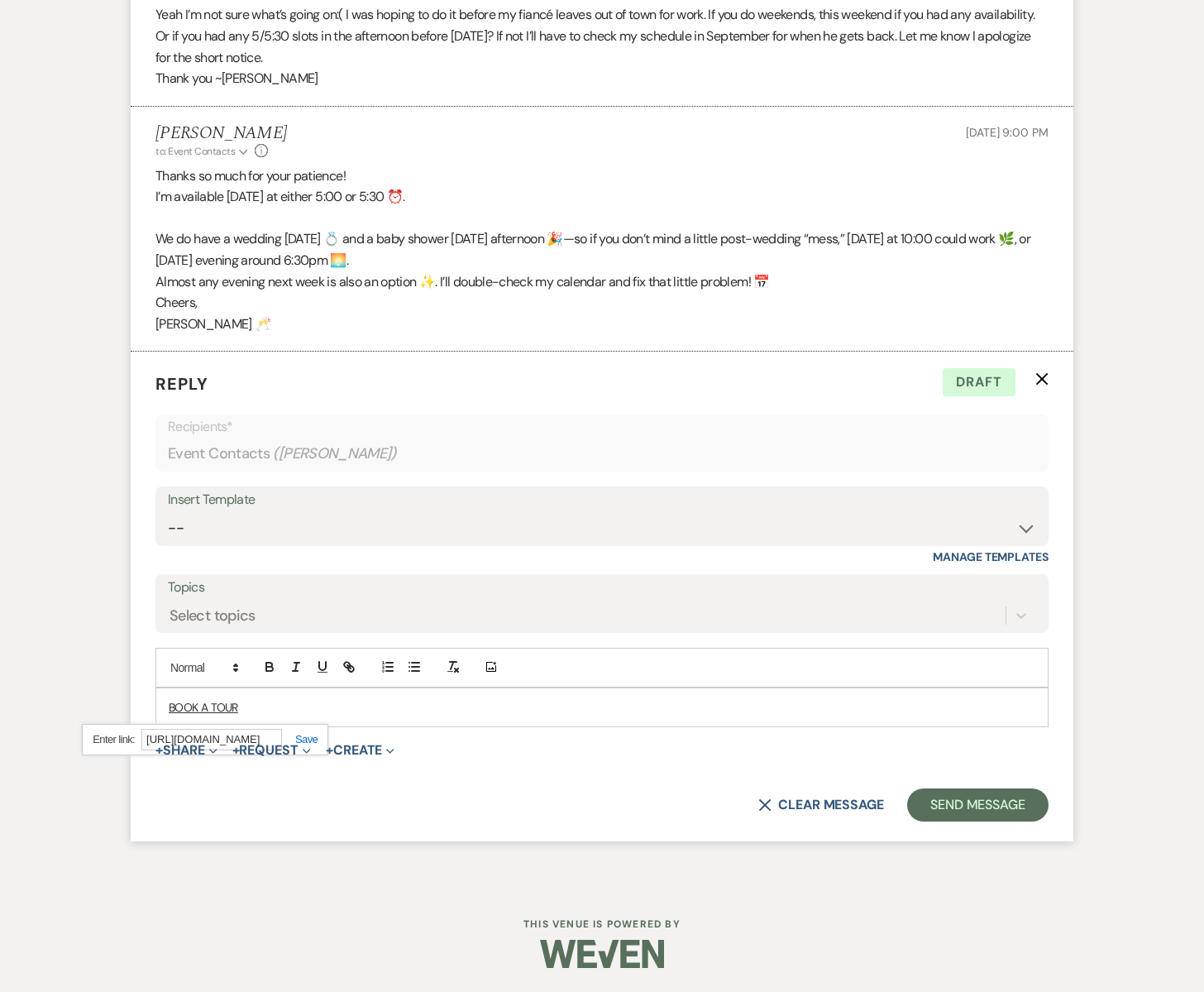
scroll to position [0, 174]
type input "https://calendly.com/southglenfarm/venue-tour?month=2025-08"
click at [300, 736] on link at bounding box center [300, 738] width 36 height 12
click at [162, 703] on div "BOOK A TOUR" at bounding box center [602, 706] width 892 height 38
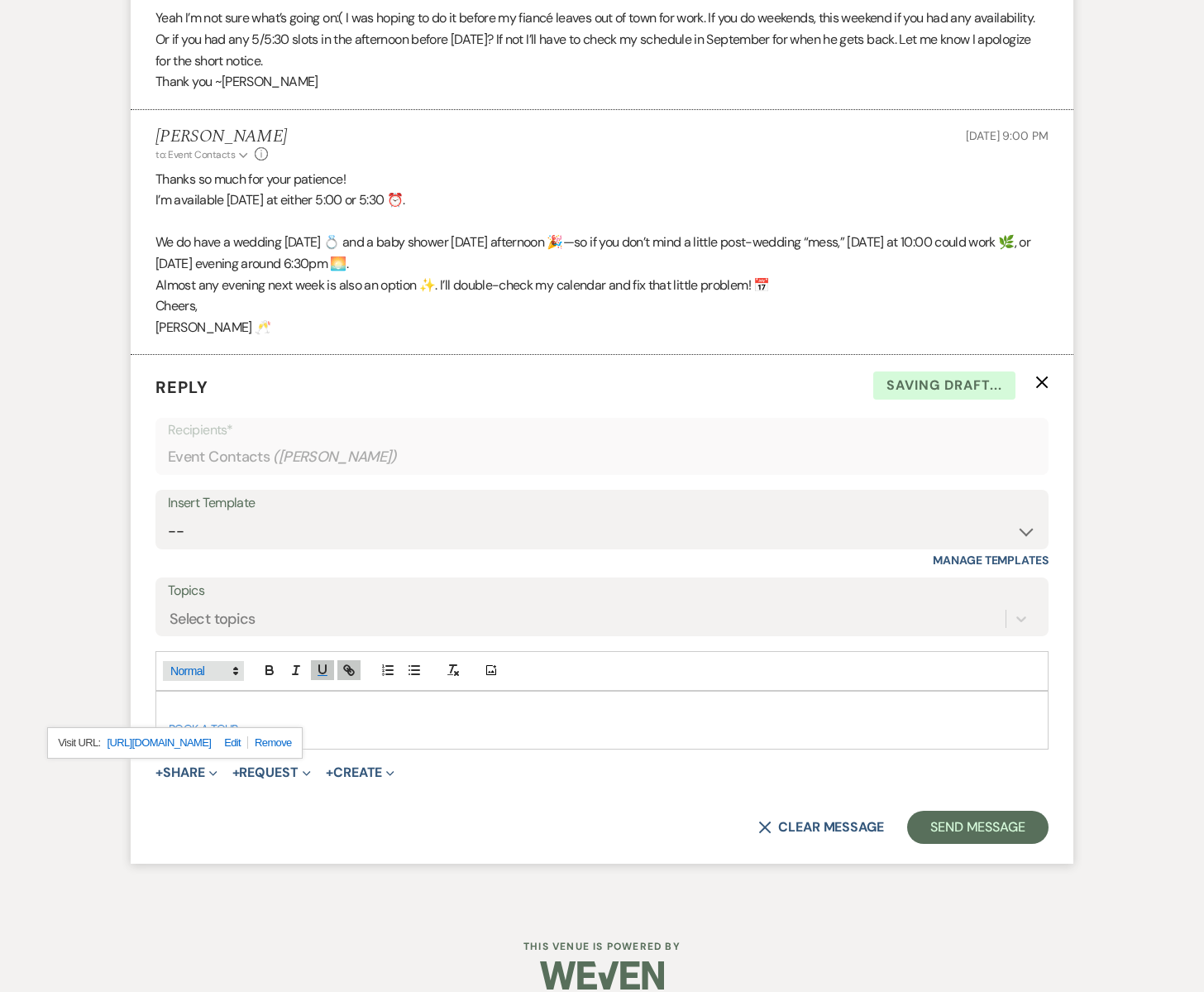
scroll to position [2868, 0]
click at [170, 701] on p at bounding box center [602, 709] width 867 height 18
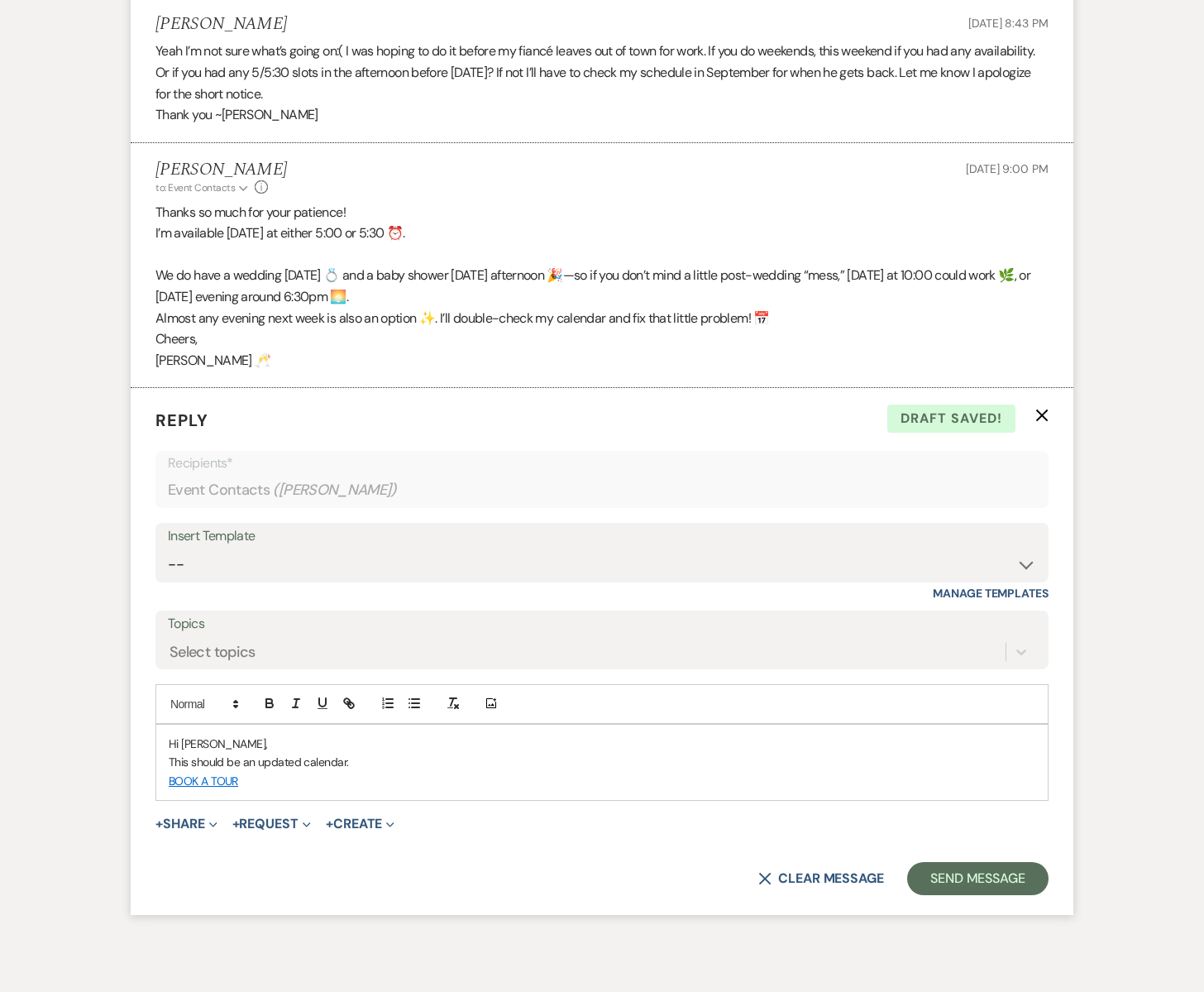
scroll to position [2866, 0]
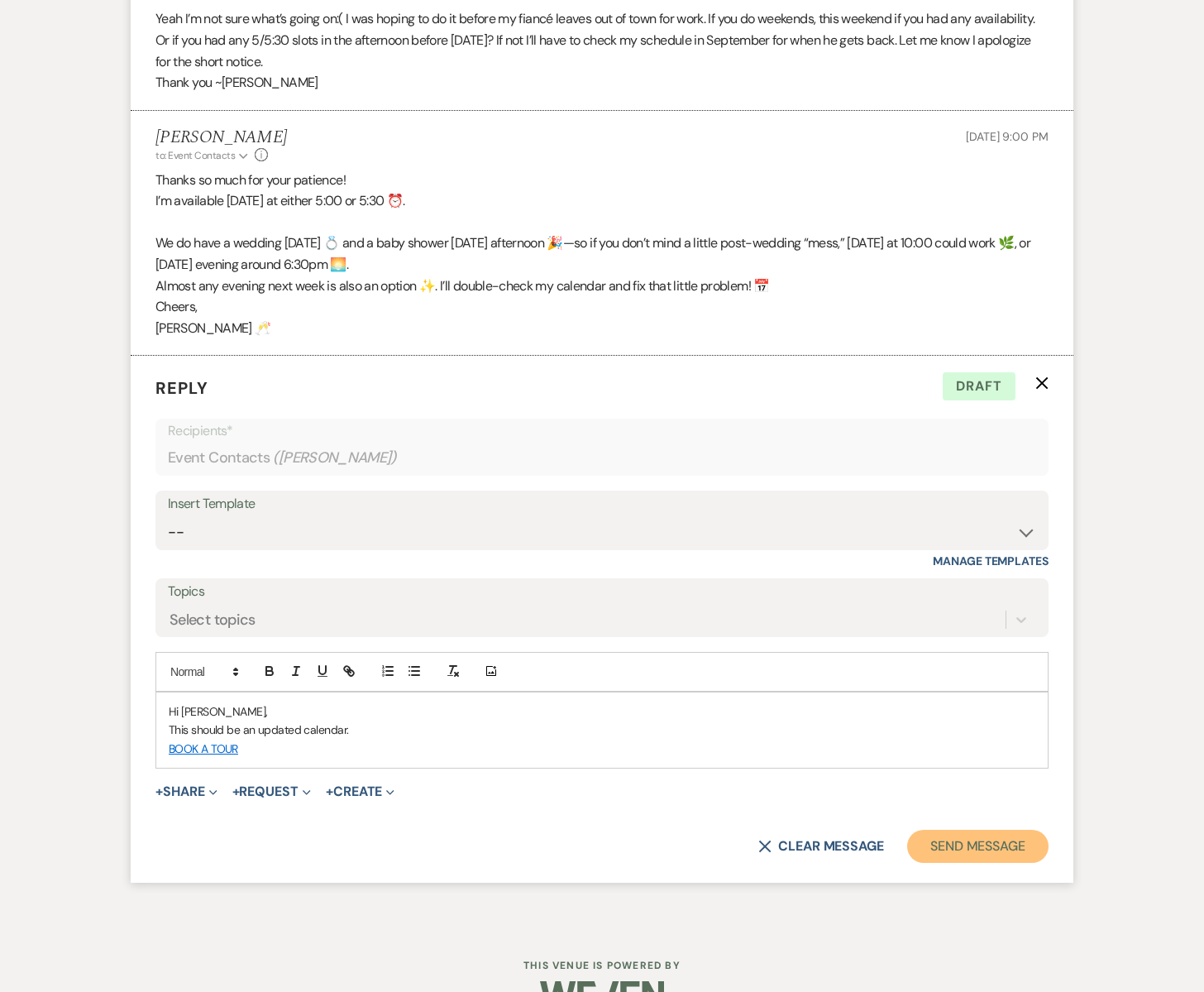
click at [951, 849] on button "Send Message" at bounding box center [978, 846] width 142 height 33
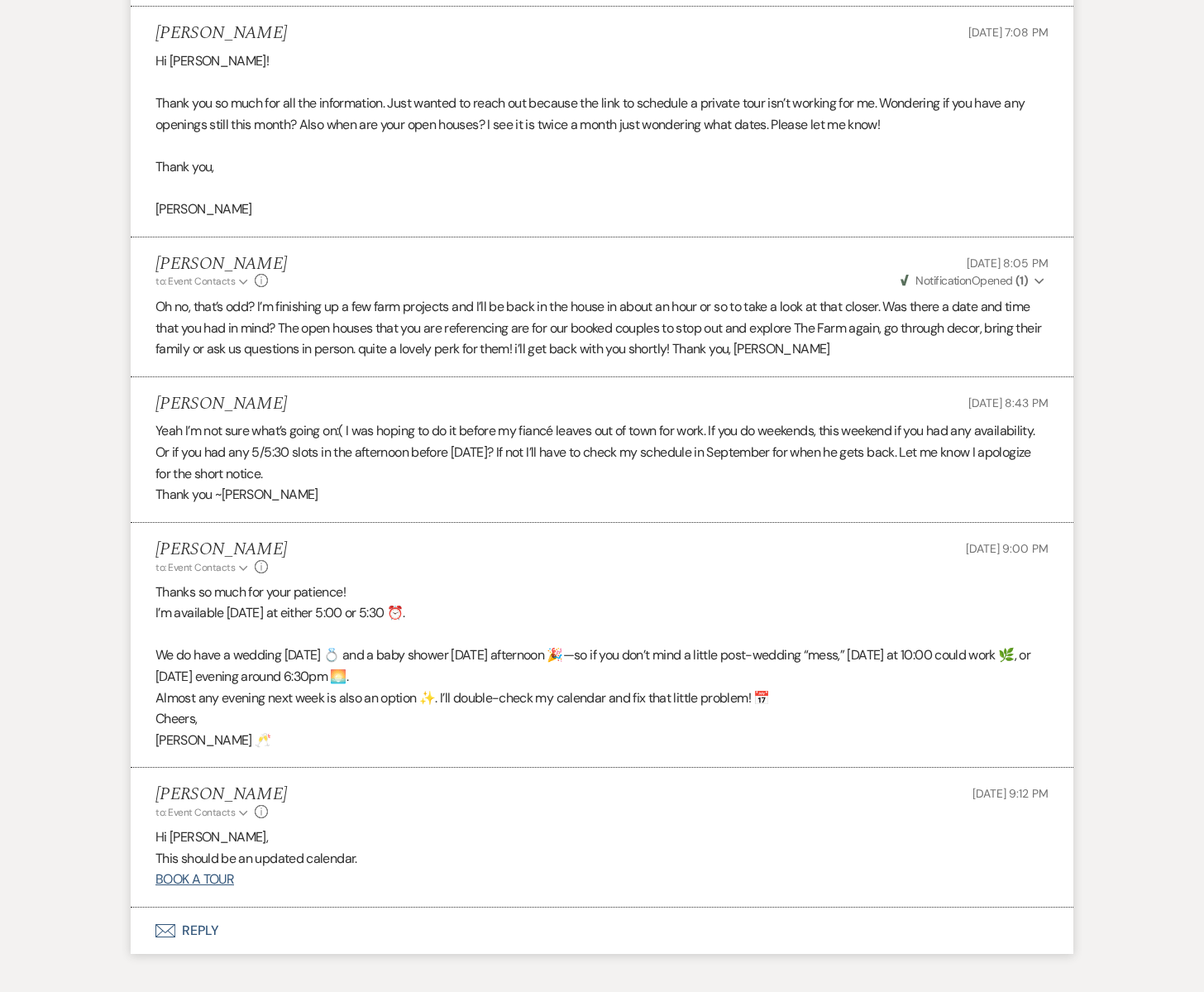
scroll to position [2458, 0]
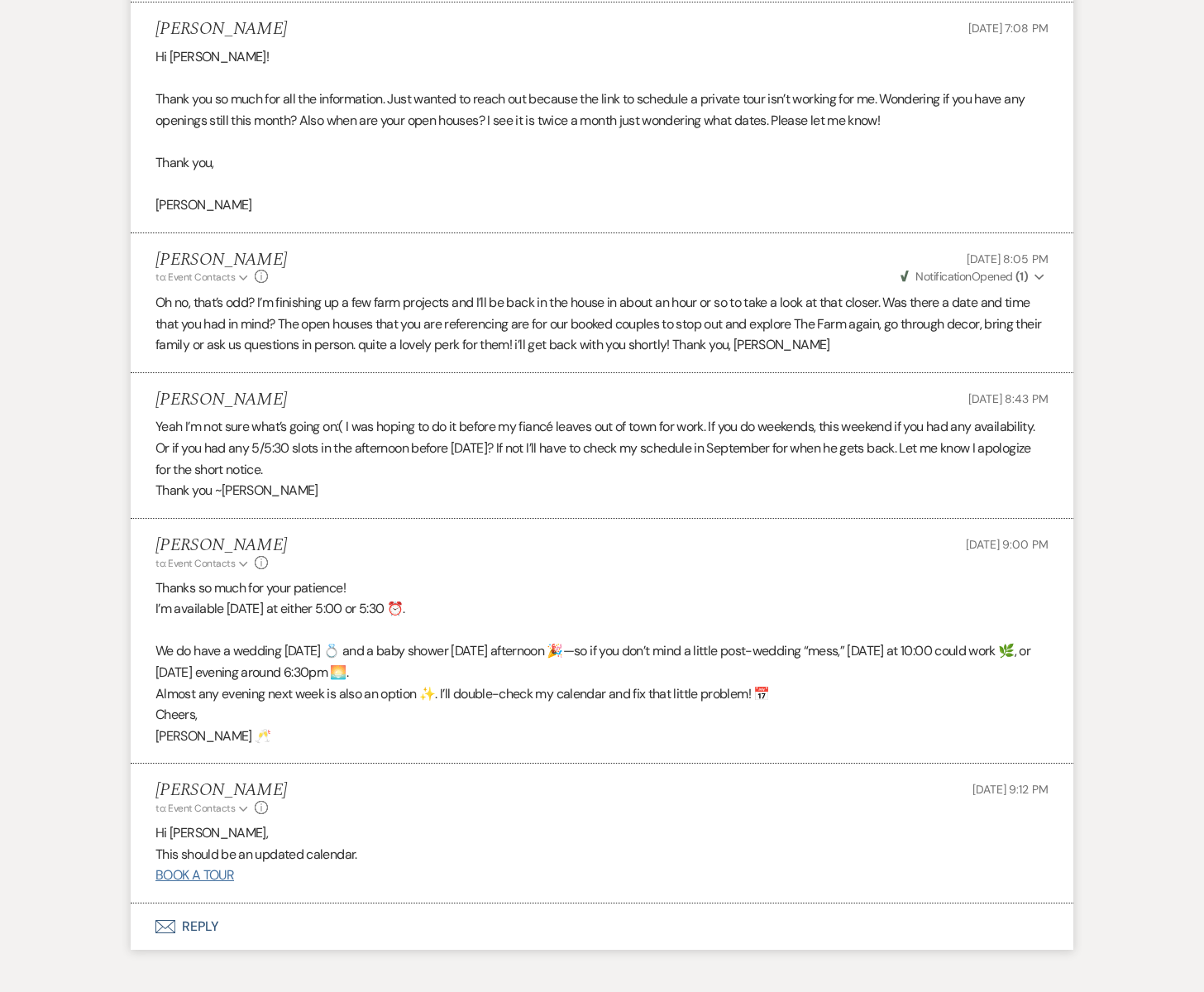
click at [209, 874] on link "BOOK A TOUR" at bounding box center [194, 874] width 78 height 17
click at [198, 873] on link "BOOK A TOUR" at bounding box center [194, 873] width 78 height 17
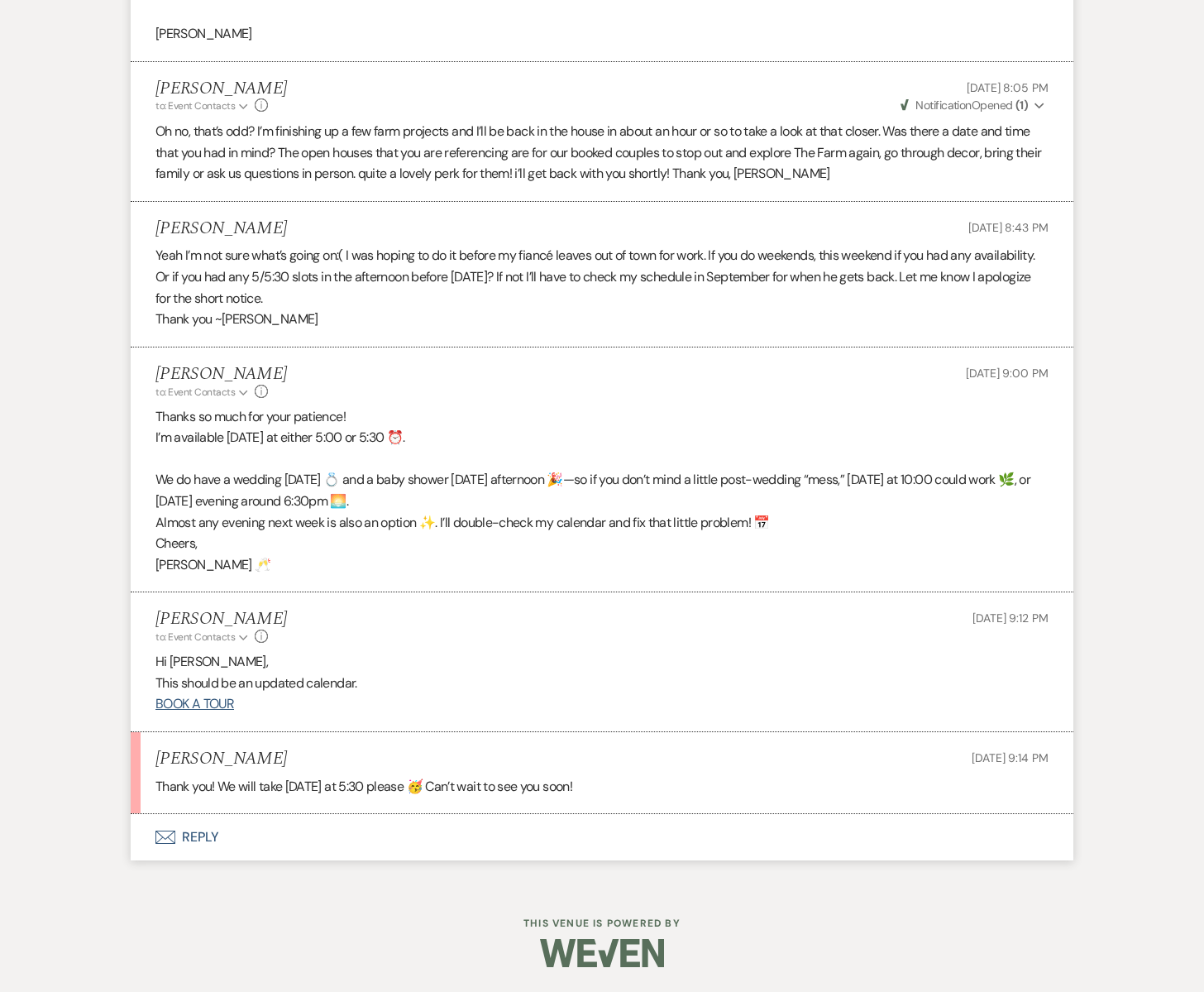
scroll to position [2625, 0]
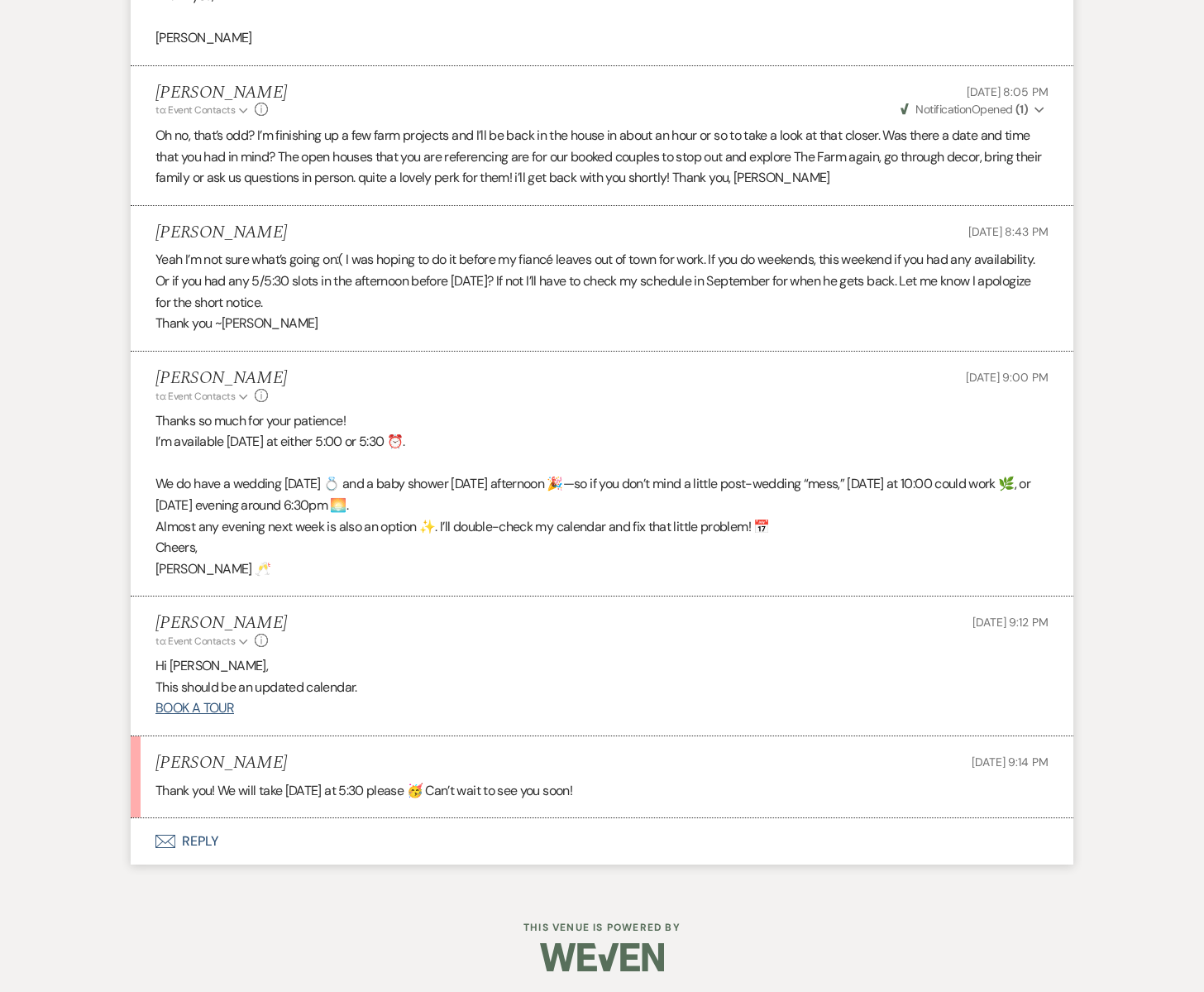
click at [160, 838] on use "button" at bounding box center [165, 841] width 20 height 13
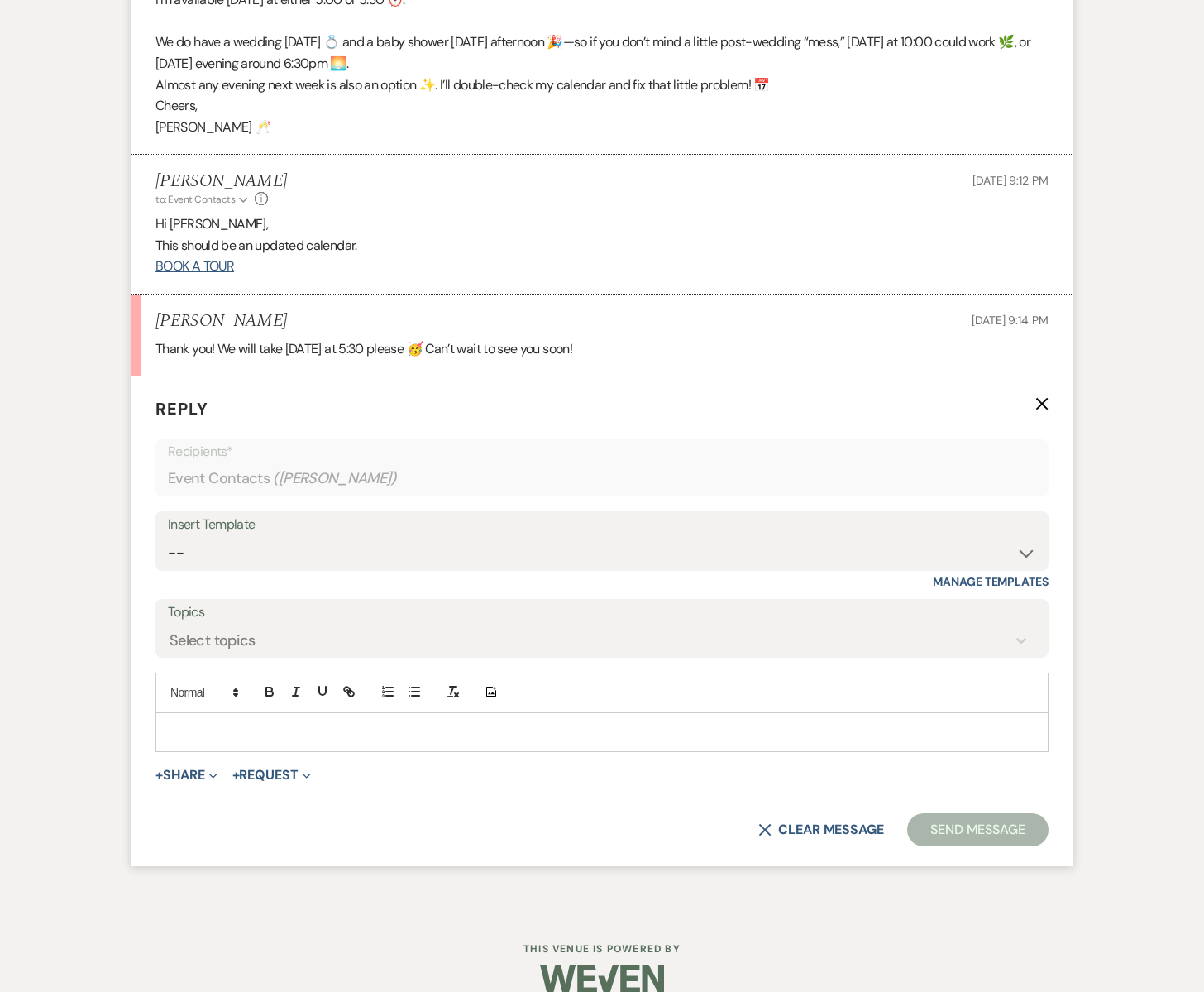
scroll to position [3092, 0]
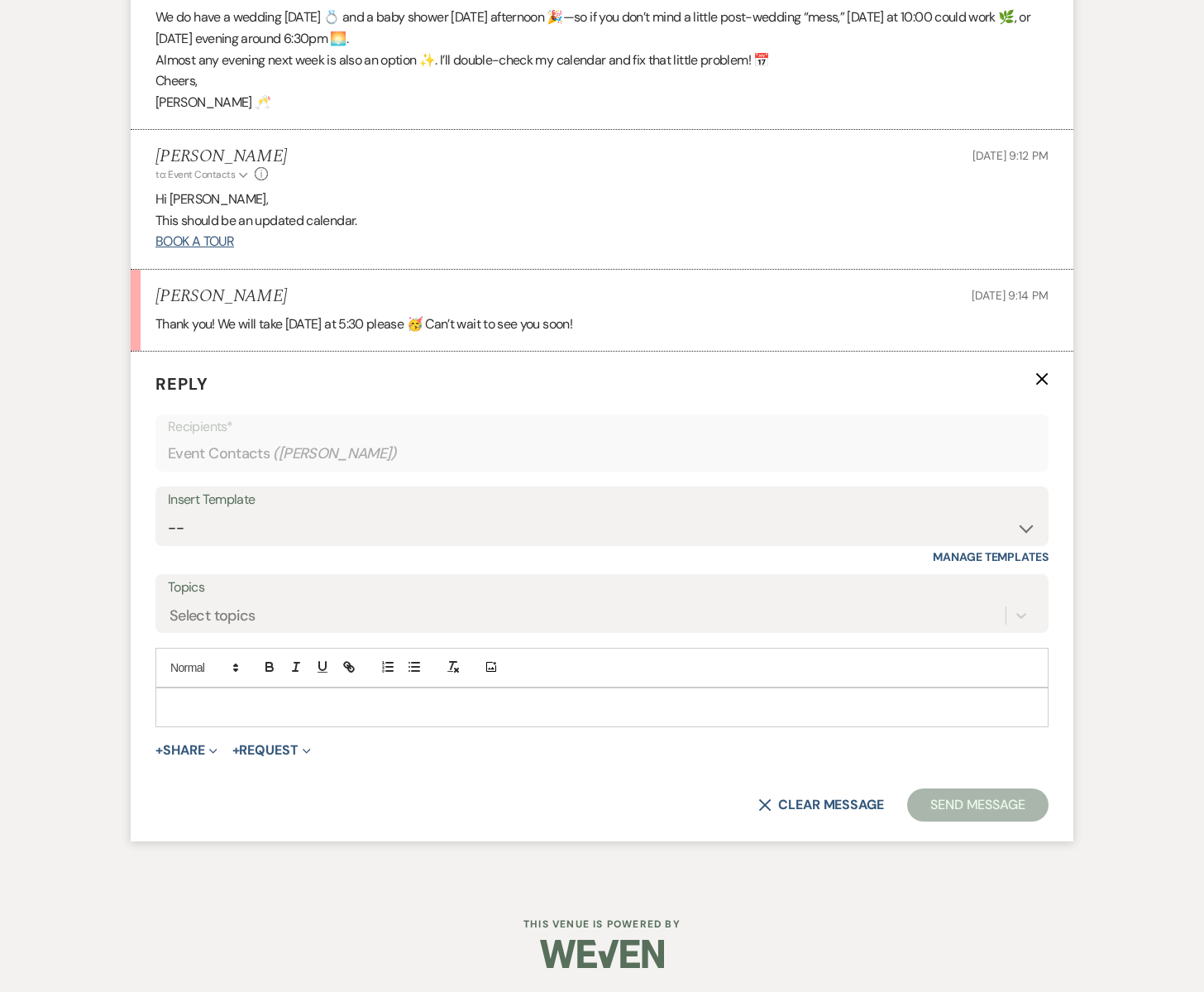
click at [184, 703] on p at bounding box center [602, 707] width 867 height 18
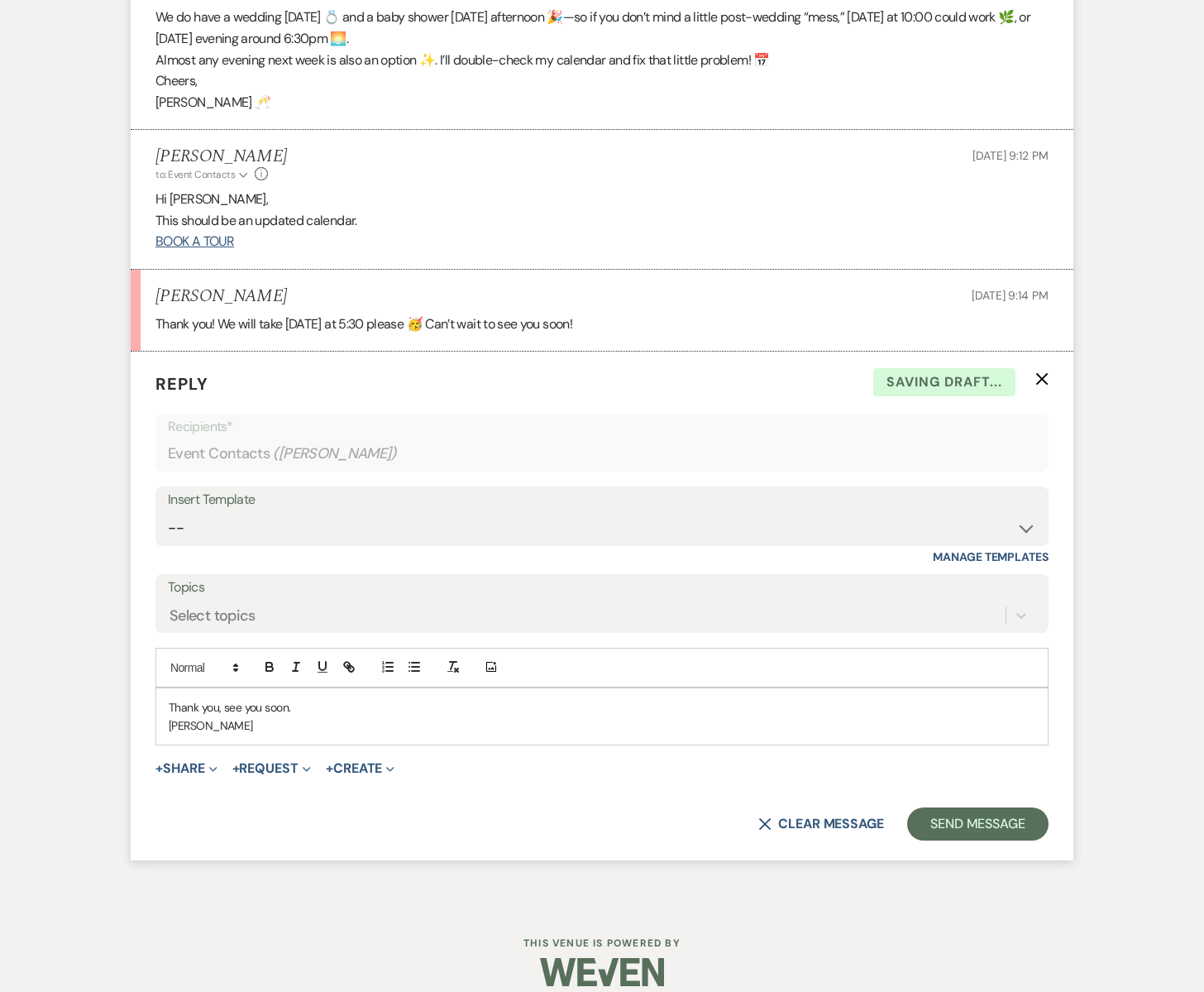
click at [169, 725] on p "Sherry" at bounding box center [602, 725] width 867 height 18
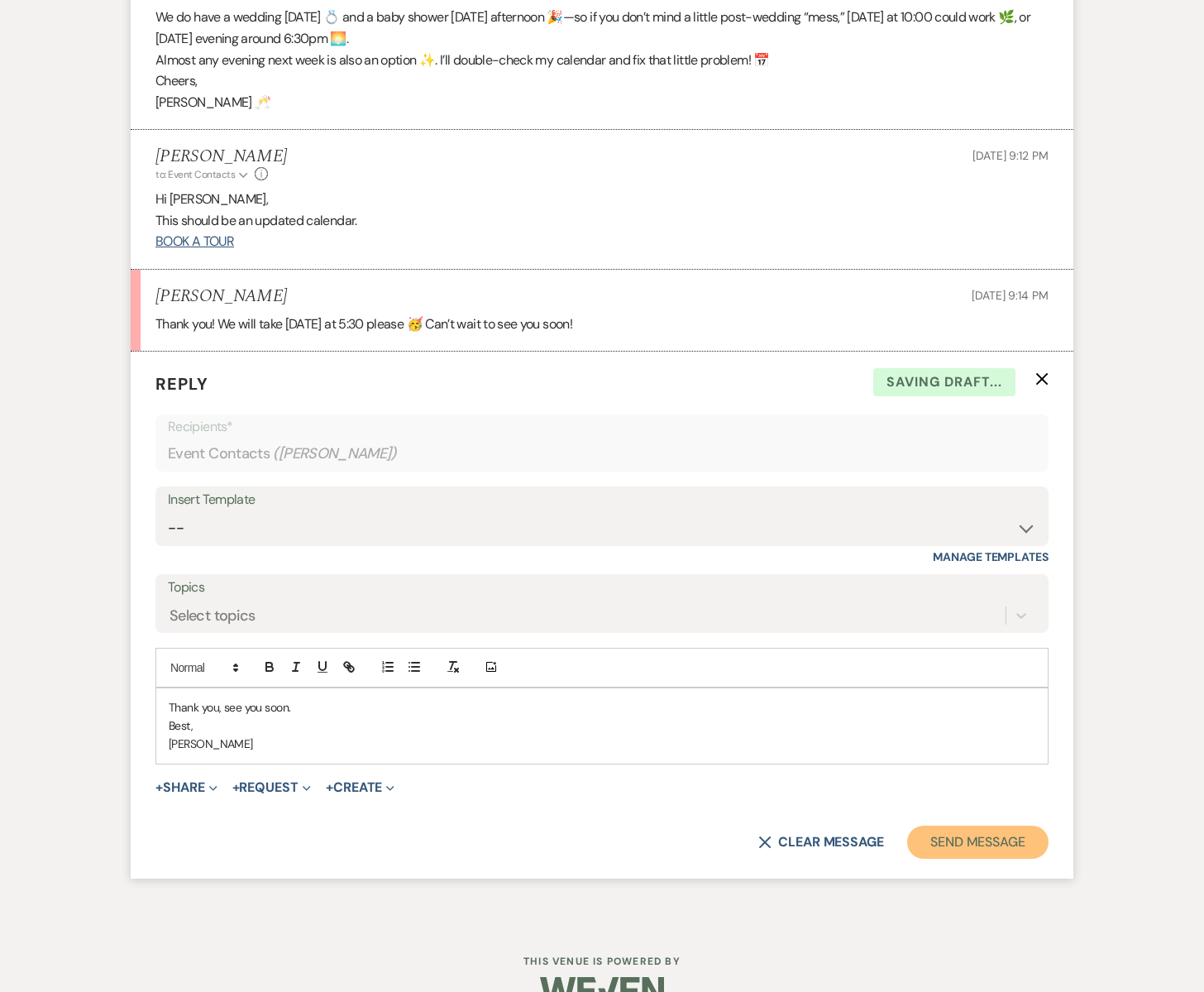
click at [983, 845] on button "Send Message" at bounding box center [978, 842] width 142 height 33
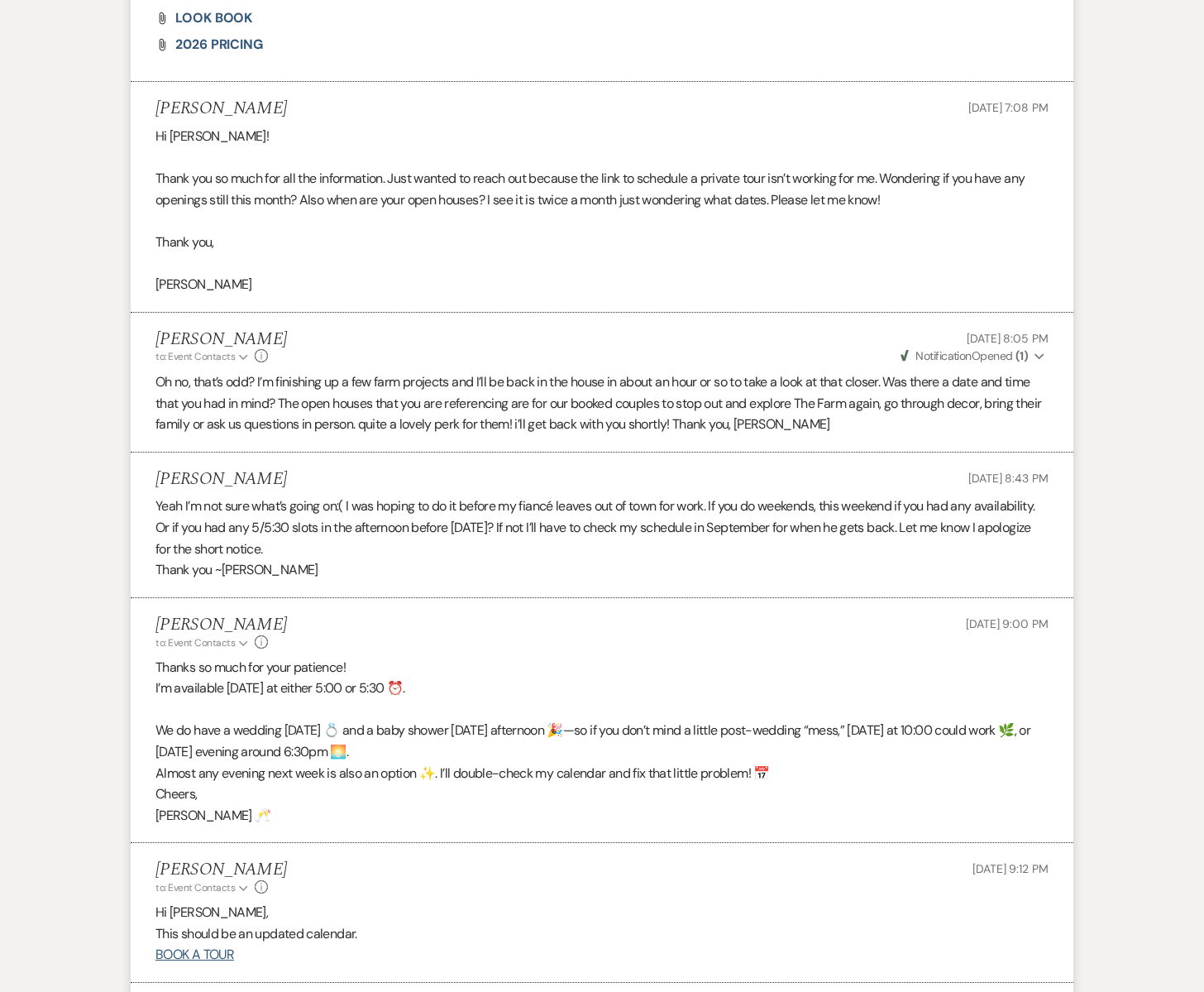
scroll to position [2768, 0]
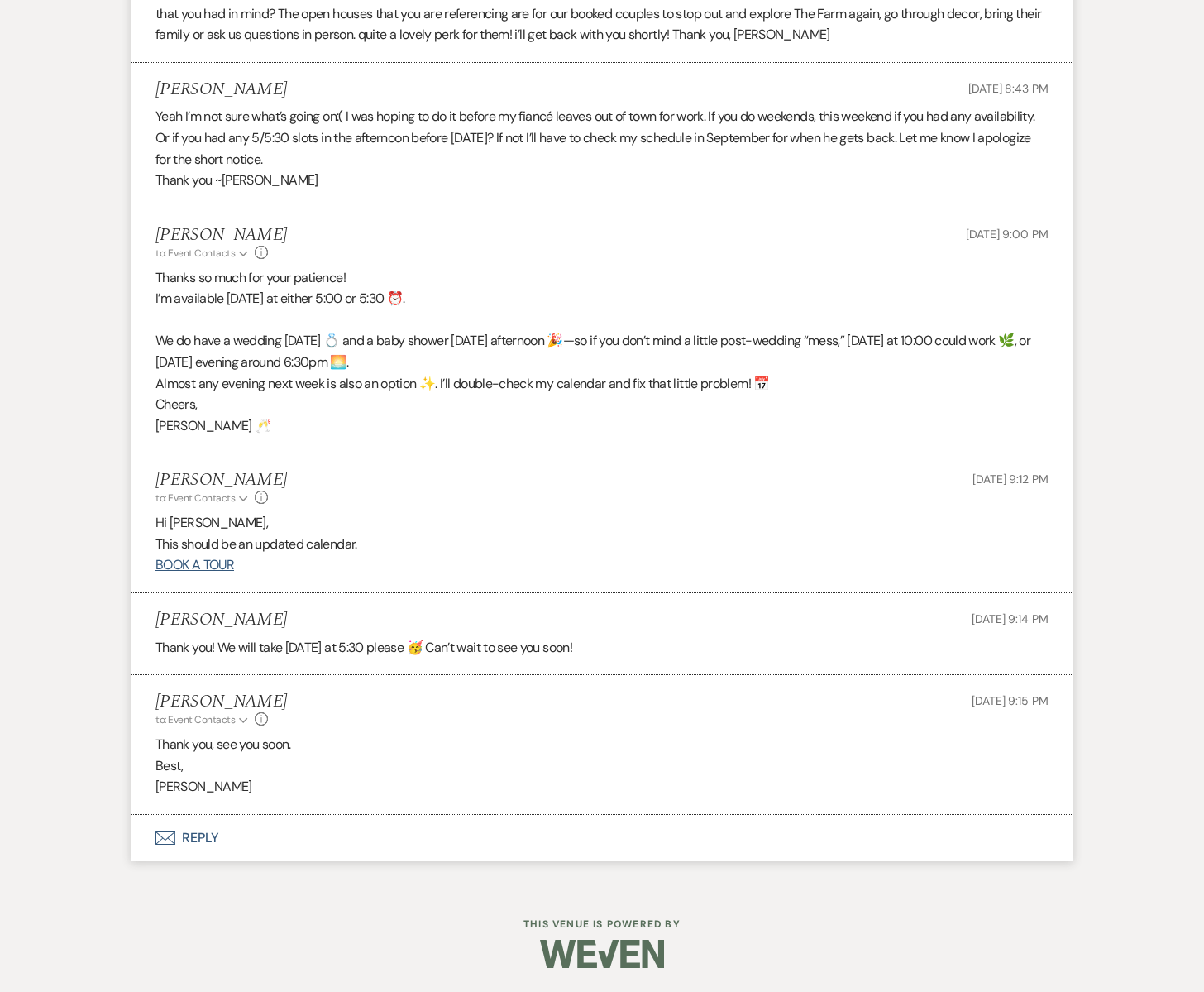
drag, startPoint x: 199, startPoint y: 617, endPoint x: 261, endPoint y: 620, distance: 62.1
click at [272, 621] on div "Jessie Morrisette Aug 20, 2025, 9:14 PM" at bounding box center [602, 620] width 893 height 20
copy h5 "Morrisette"
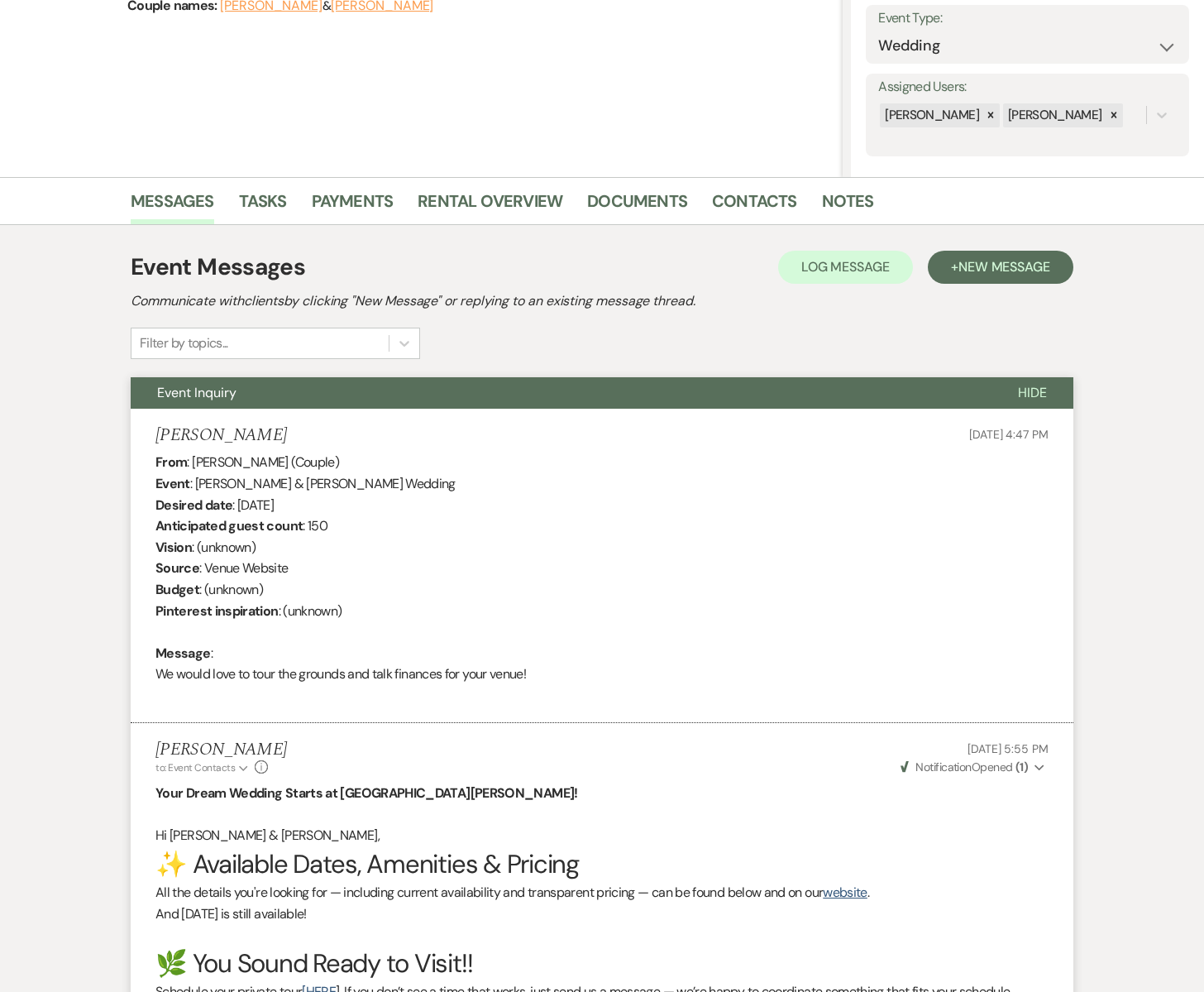
scroll to position [0, 0]
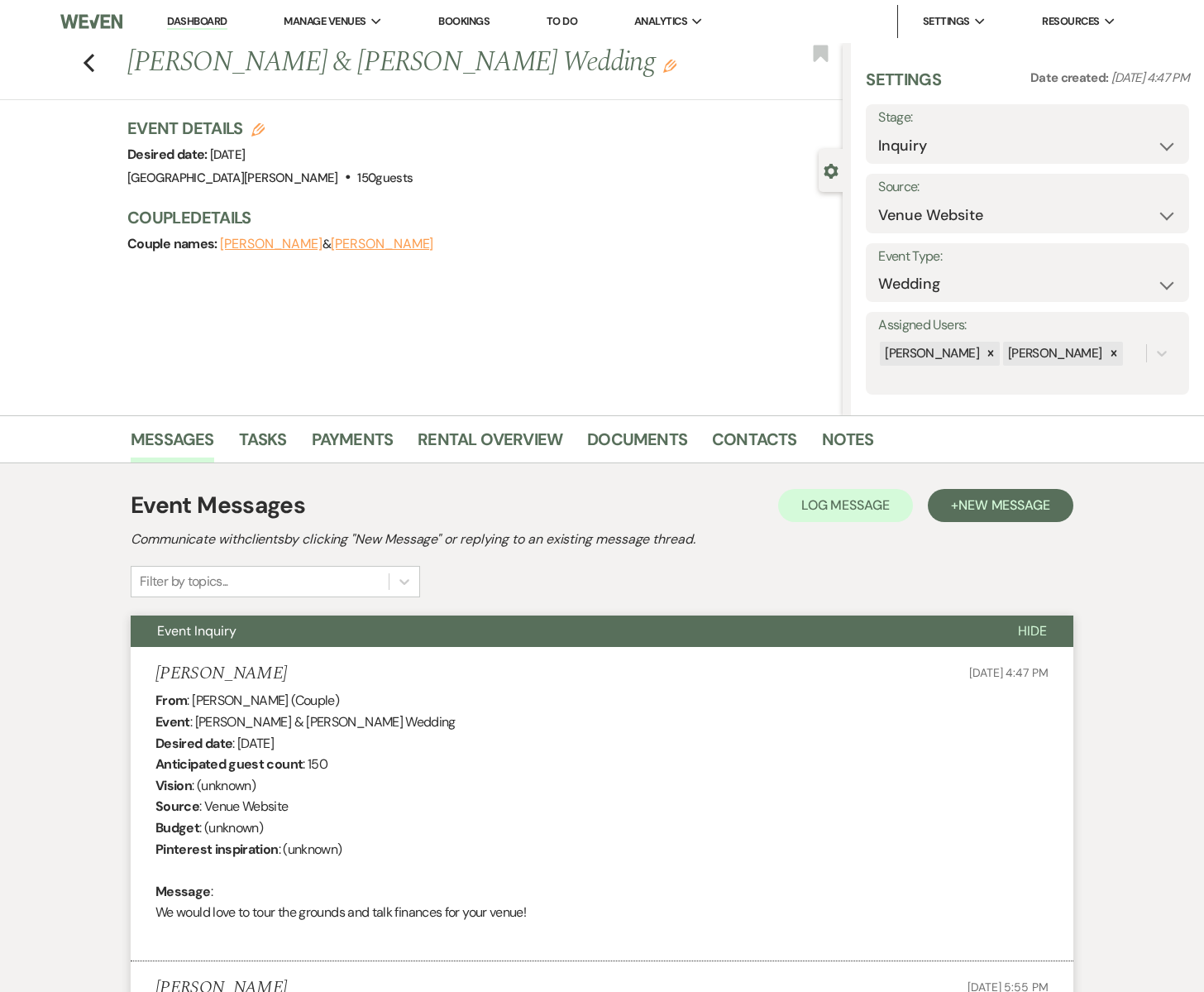
click at [341, 245] on button "[PERSON_NAME]" at bounding box center [382, 244] width 103 height 13
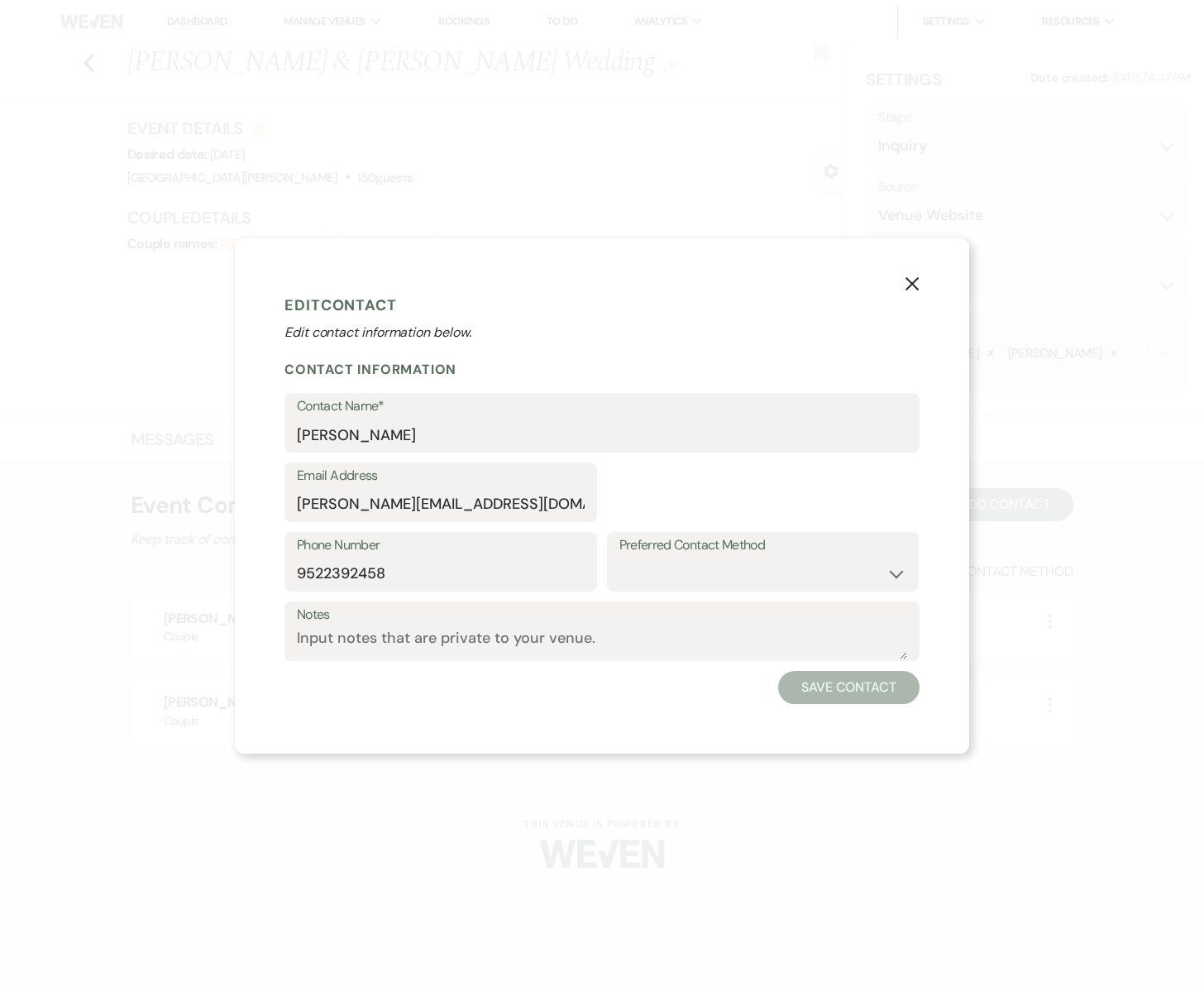
select select "1"
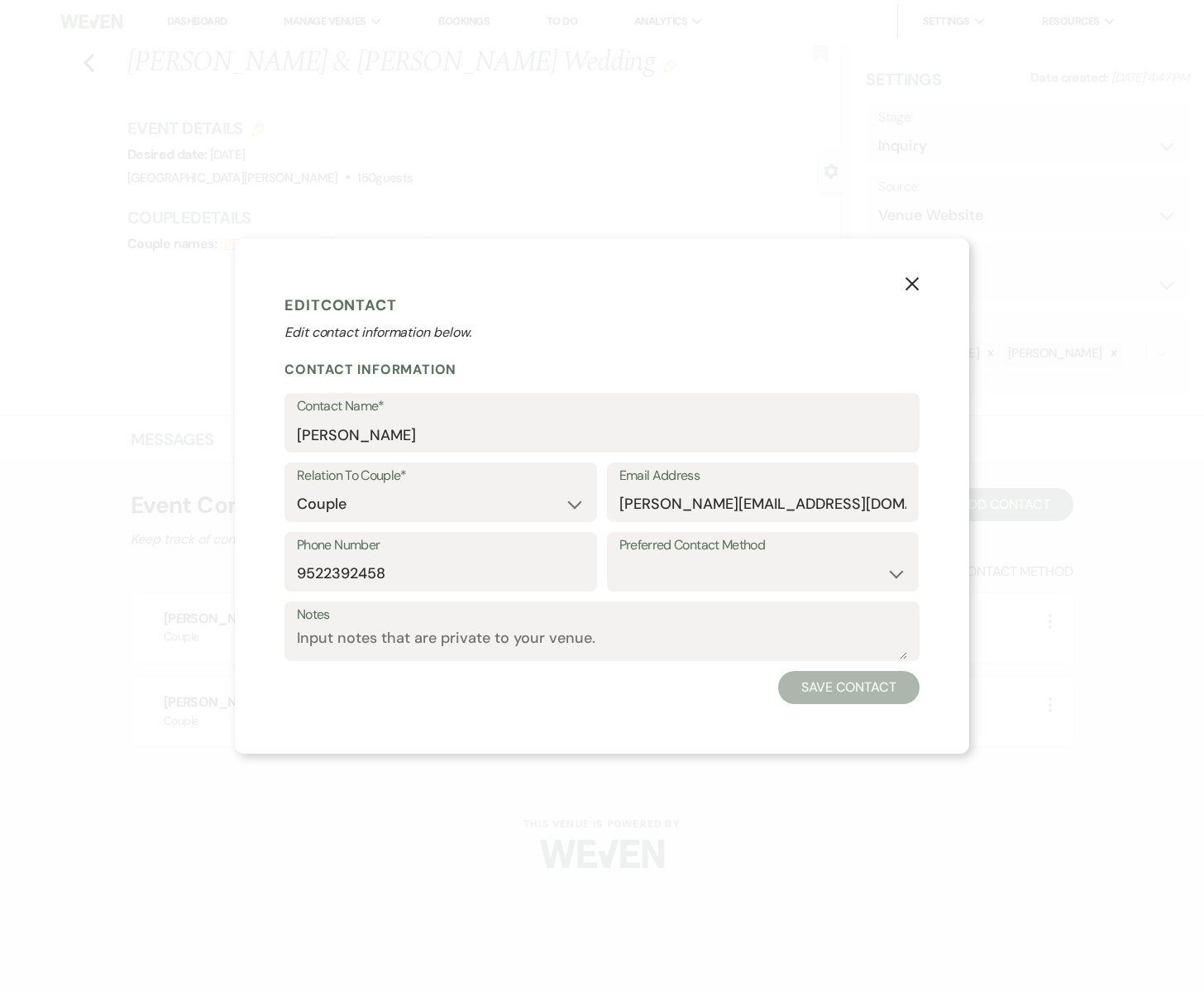
drag, startPoint x: 614, startPoint y: 501, endPoint x: 852, endPoint y: 511, distance: 238.2
click at [850, 512] on div "Email Address jessie.morrisette234@gmail.com" at bounding box center [763, 492] width 312 height 60
drag, startPoint x: 867, startPoint y: 501, endPoint x: 608, endPoint y: 497, distance: 259.0
click at [608, 497] on div "Email Address jessie.morrisette234@gmail.com" at bounding box center [763, 492] width 312 height 60
drag, startPoint x: 910, startPoint y: 281, endPoint x: 828, endPoint y: 274, distance: 82.3
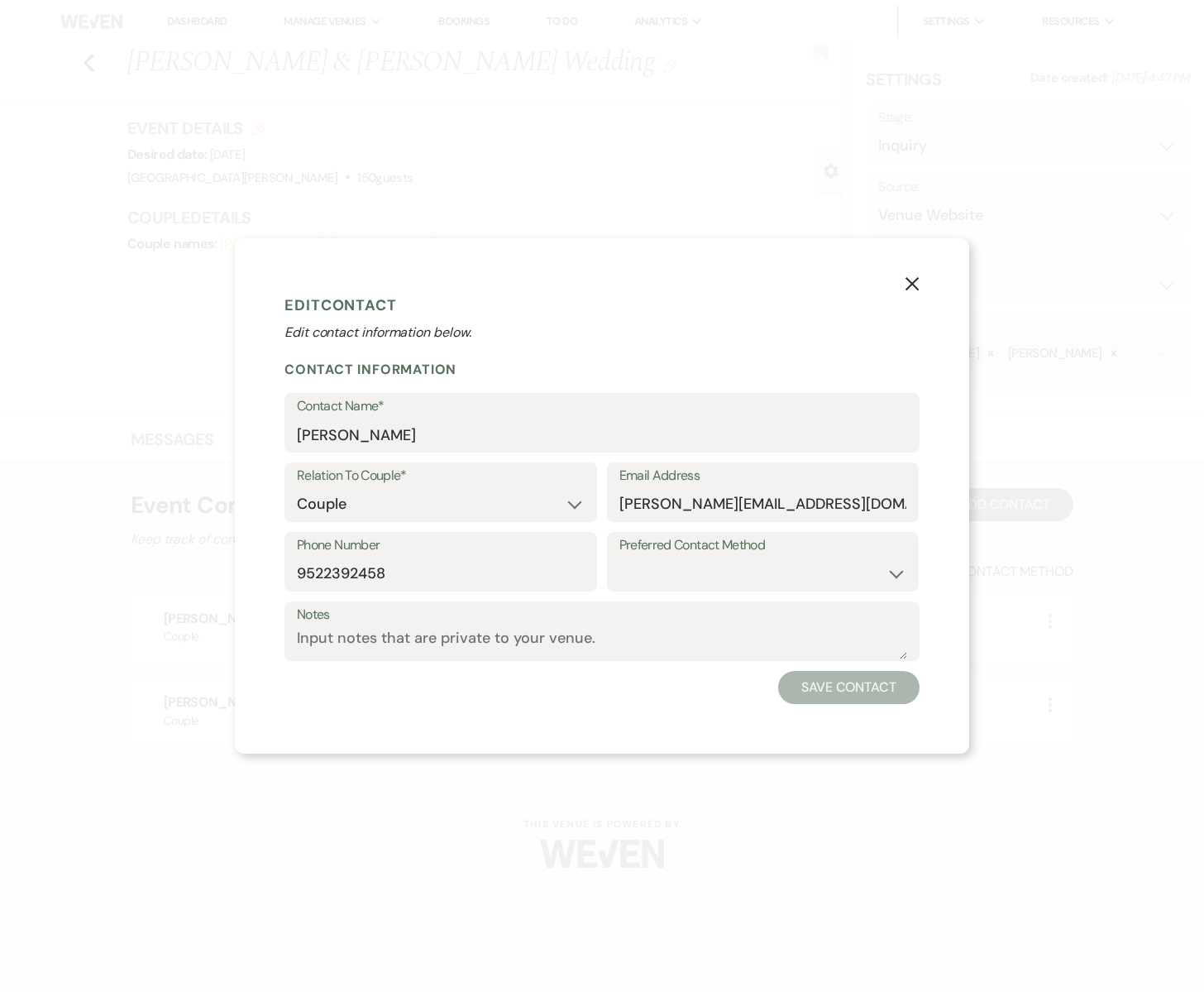
click at [910, 281] on use "button" at bounding box center [912, 283] width 13 height 13
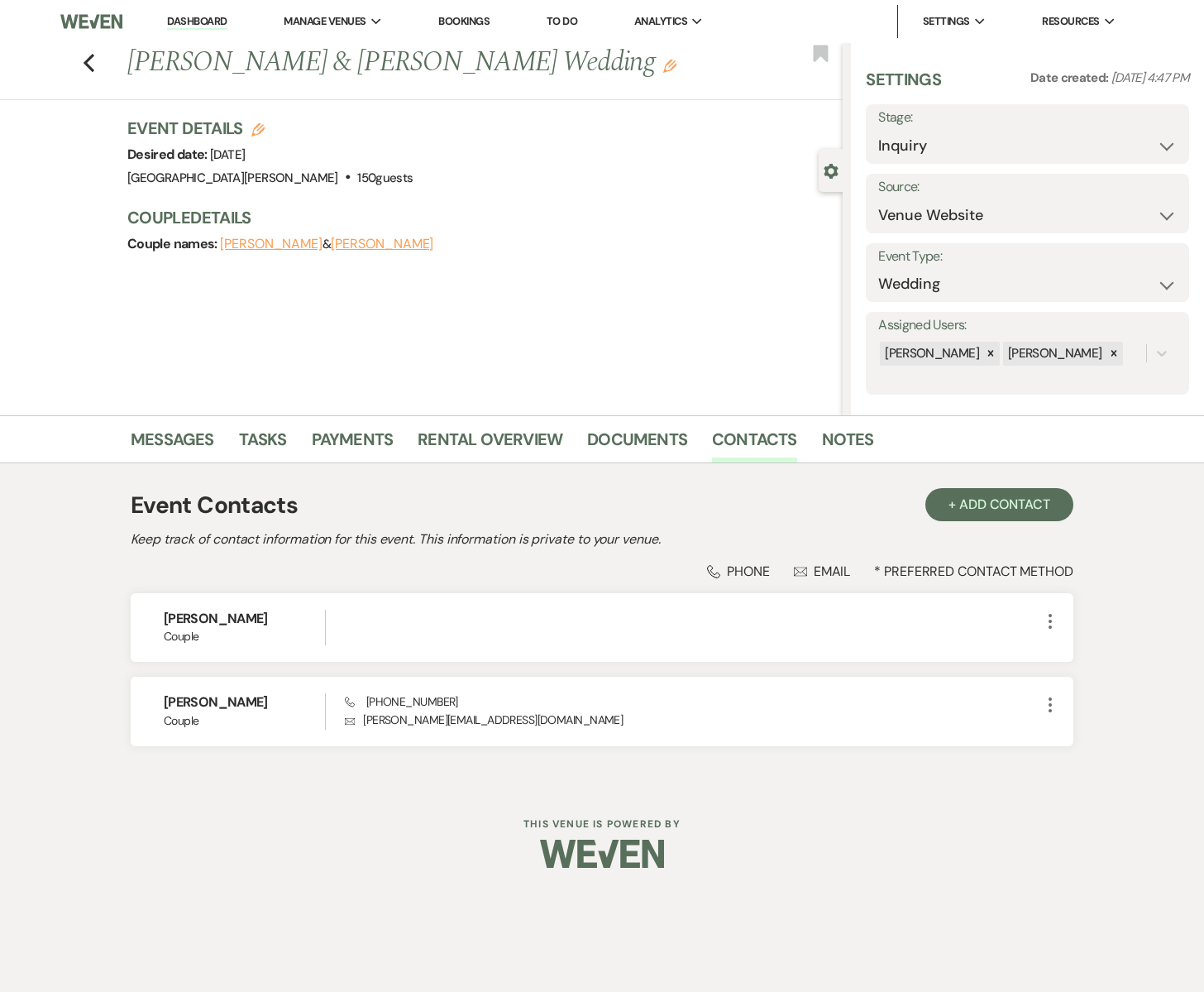
click at [367, 238] on button "[PERSON_NAME]" at bounding box center [382, 244] width 103 height 13
select select "1"
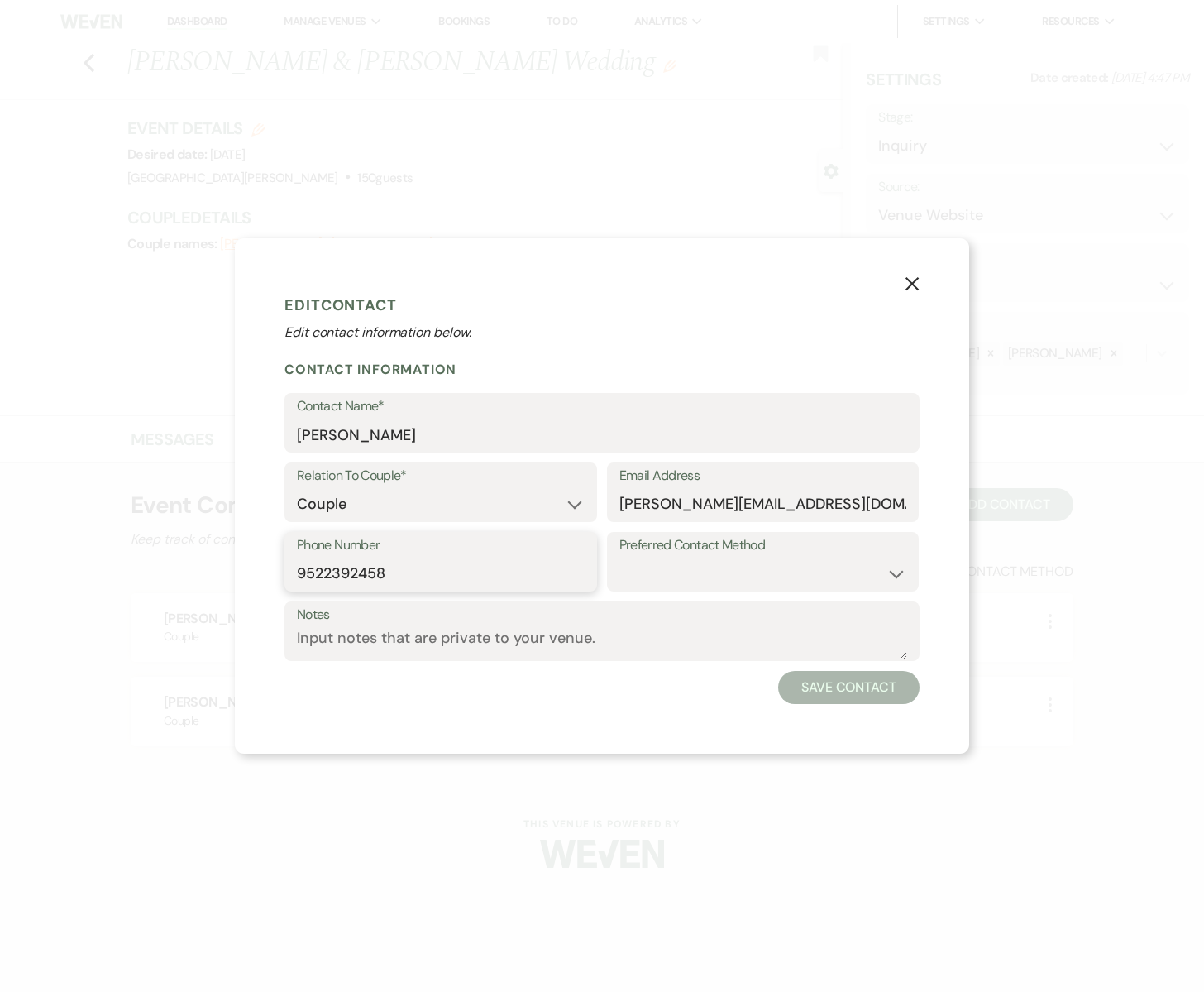
drag, startPoint x: 391, startPoint y: 576, endPoint x: 267, endPoint y: 569, distance: 124.2
click at [267, 569] on div "X Edit Contact Edit contact information below. Contact Information Contact Name…" at bounding box center [601, 496] width 734 height 515
click at [914, 289] on icon "X" at bounding box center [912, 283] width 15 height 15
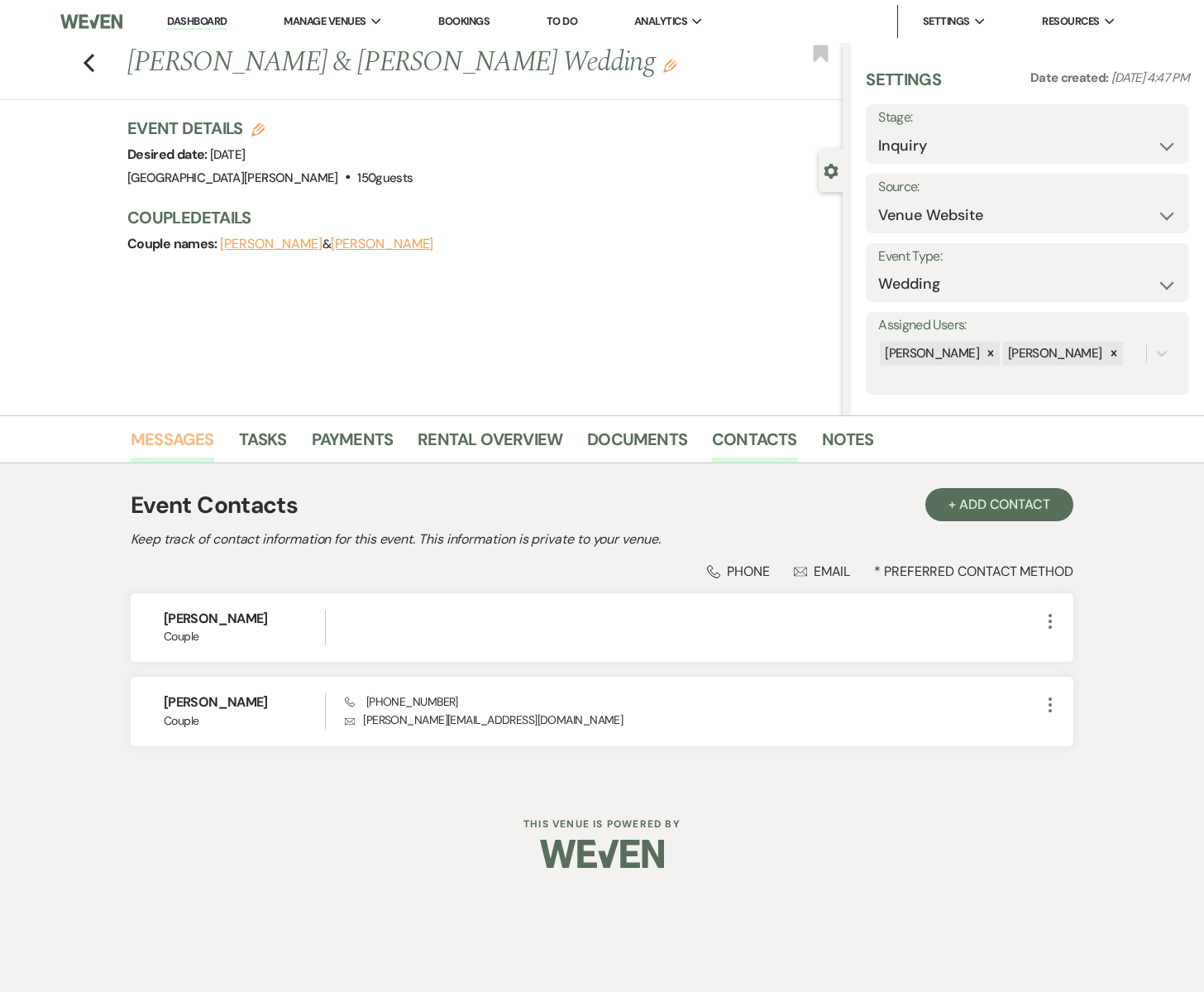
click at [172, 442] on link "Messages" at bounding box center [172, 444] width 84 height 37
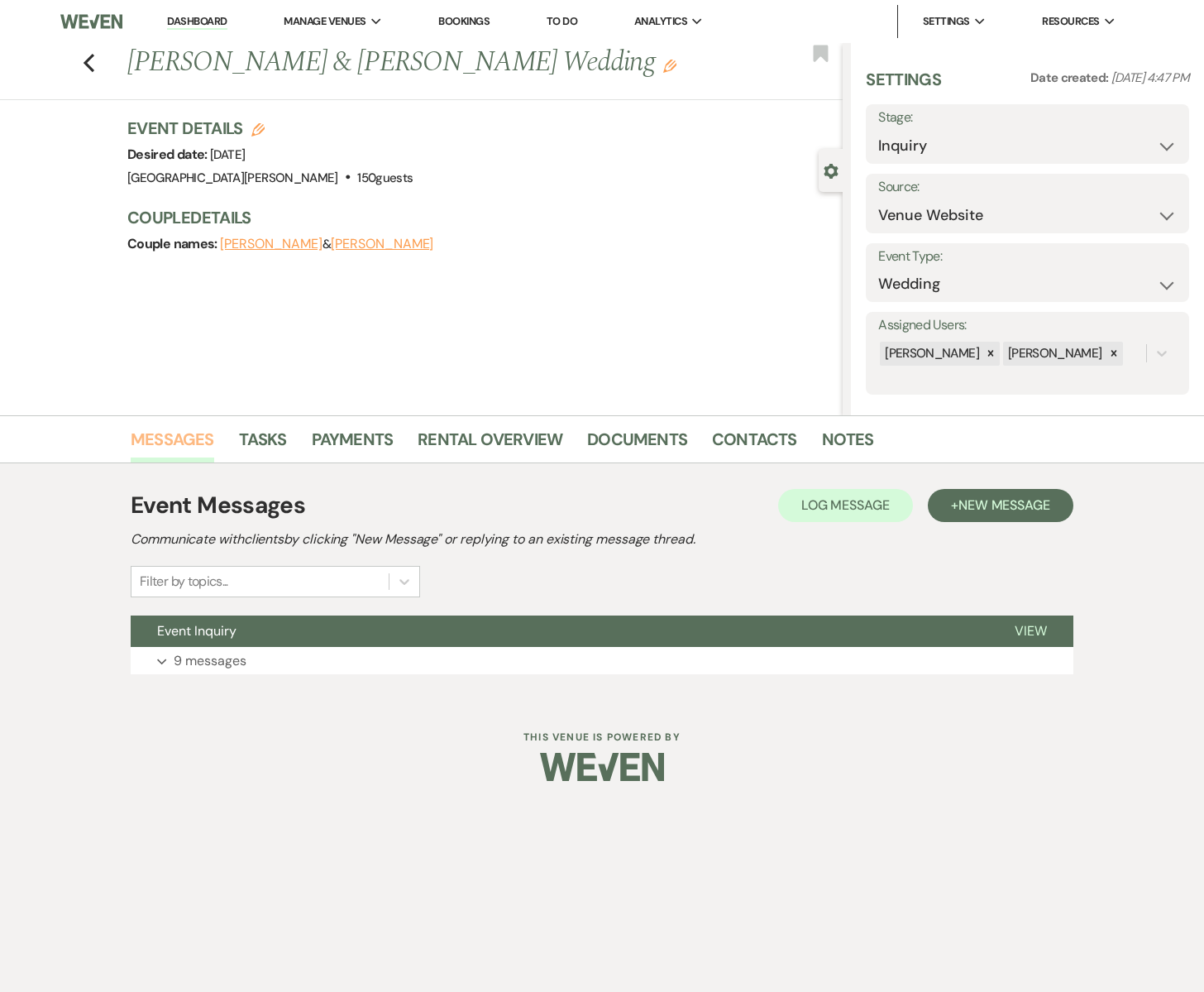
click at [165, 443] on link "Messages" at bounding box center [172, 444] width 84 height 37
click at [244, 643] on button "Event Inquiry" at bounding box center [559, 631] width 858 height 31
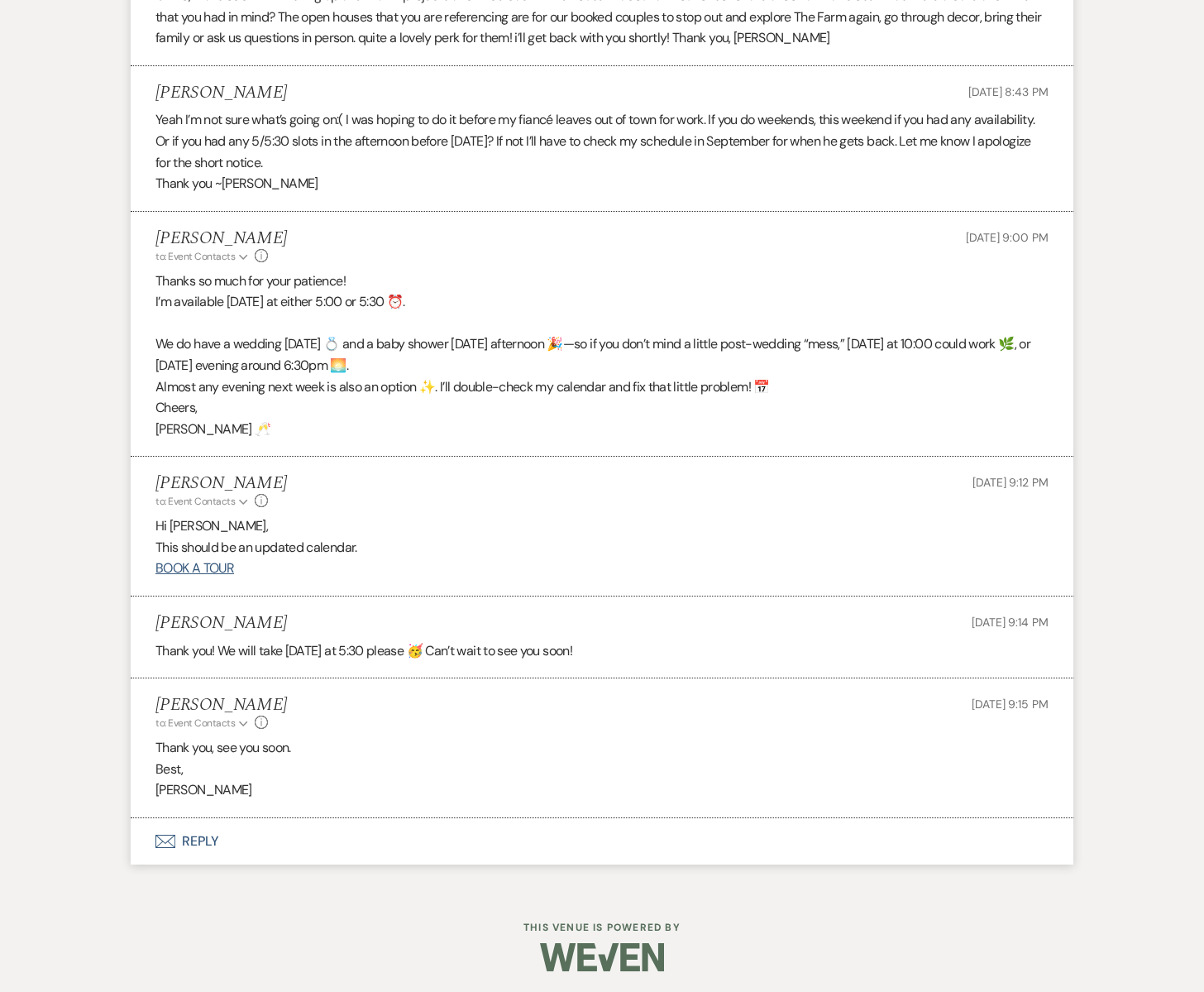
scroll to position [2763, 0]
